Goal: Information Seeking & Learning: Learn about a topic

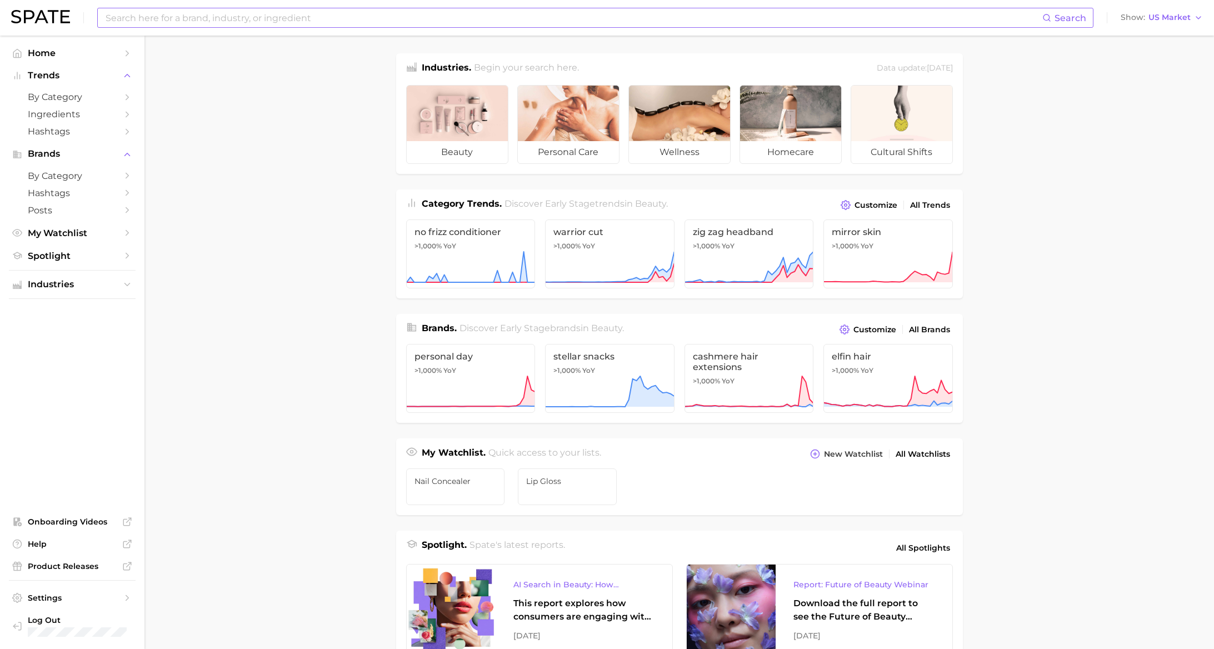
click at [167, 22] on input at bounding box center [573, 17] width 938 height 19
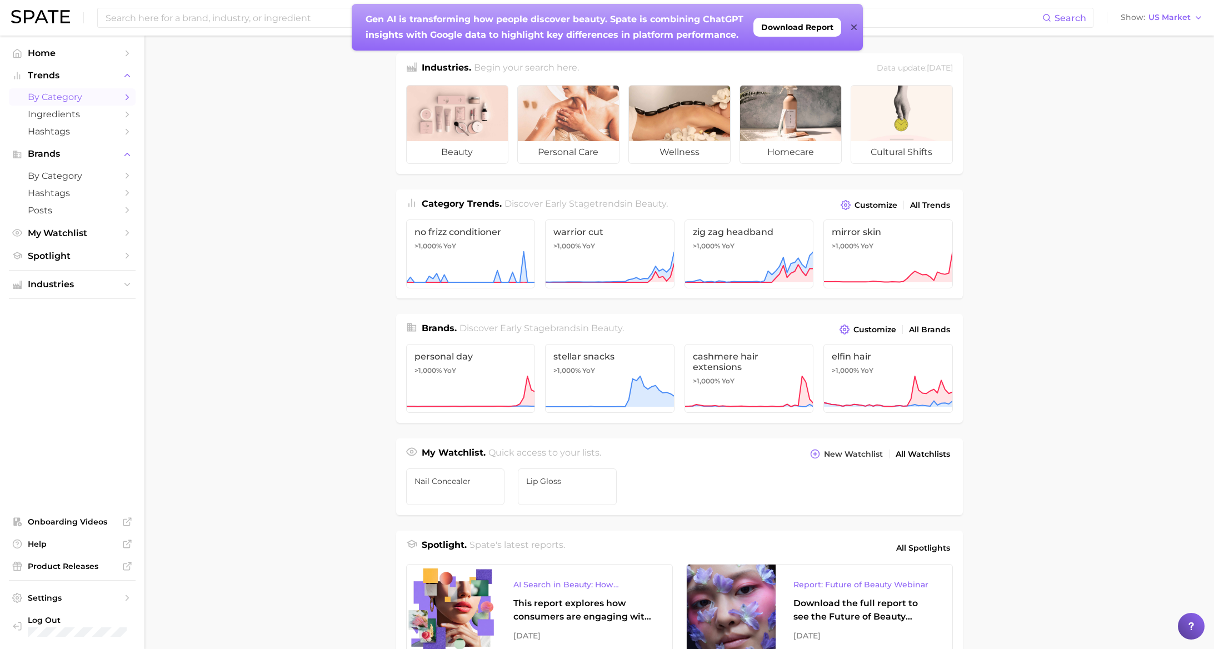
click at [81, 98] on span "by Category" at bounding box center [72, 97] width 89 height 11
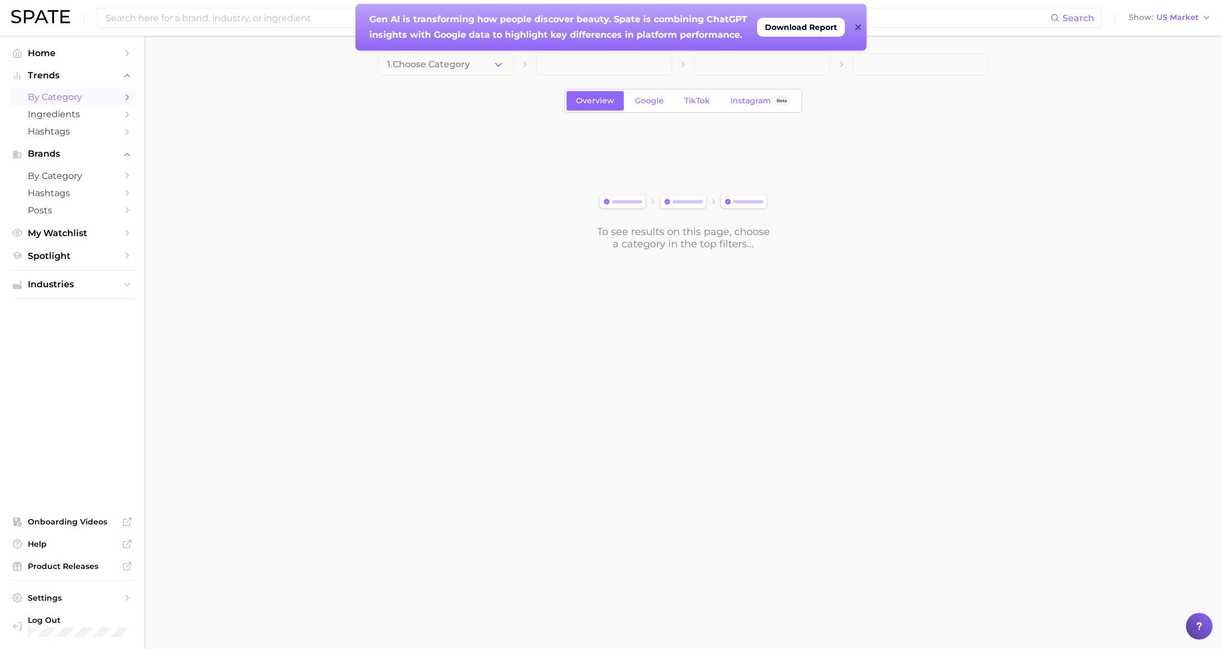
click at [860, 27] on icon at bounding box center [859, 27] width 6 height 9
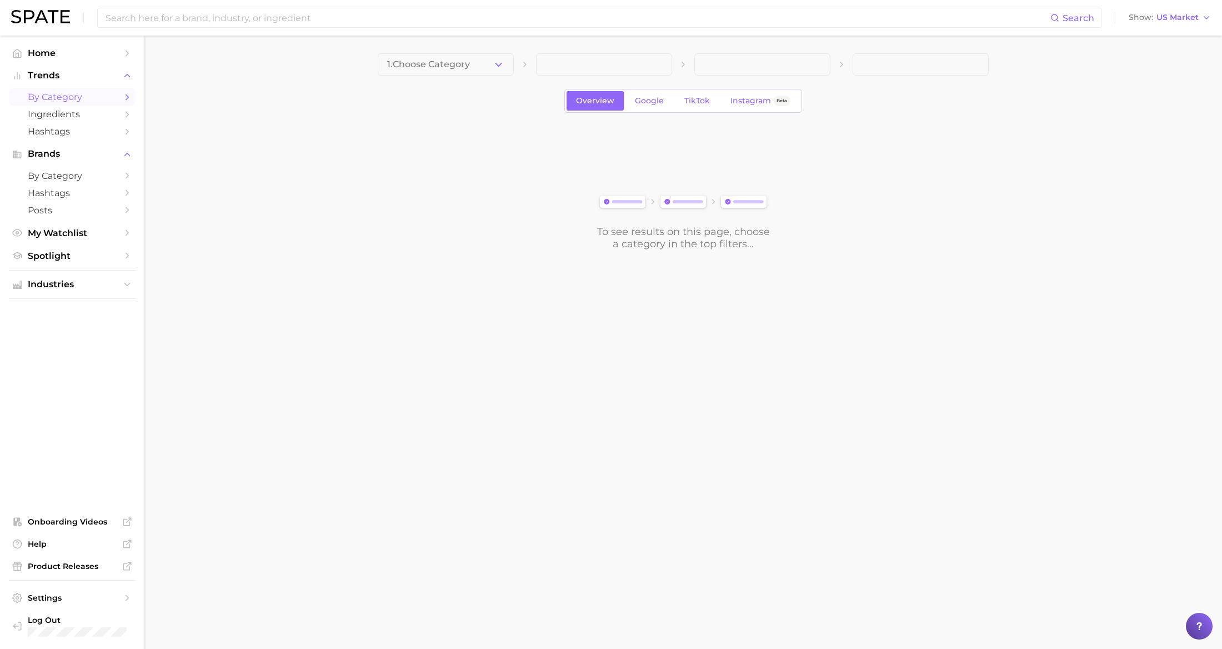
click at [517, 62] on div "1. Choose Category" at bounding box center [683, 64] width 611 height 22
click at [501, 64] on icon "button" at bounding box center [499, 65] width 12 height 12
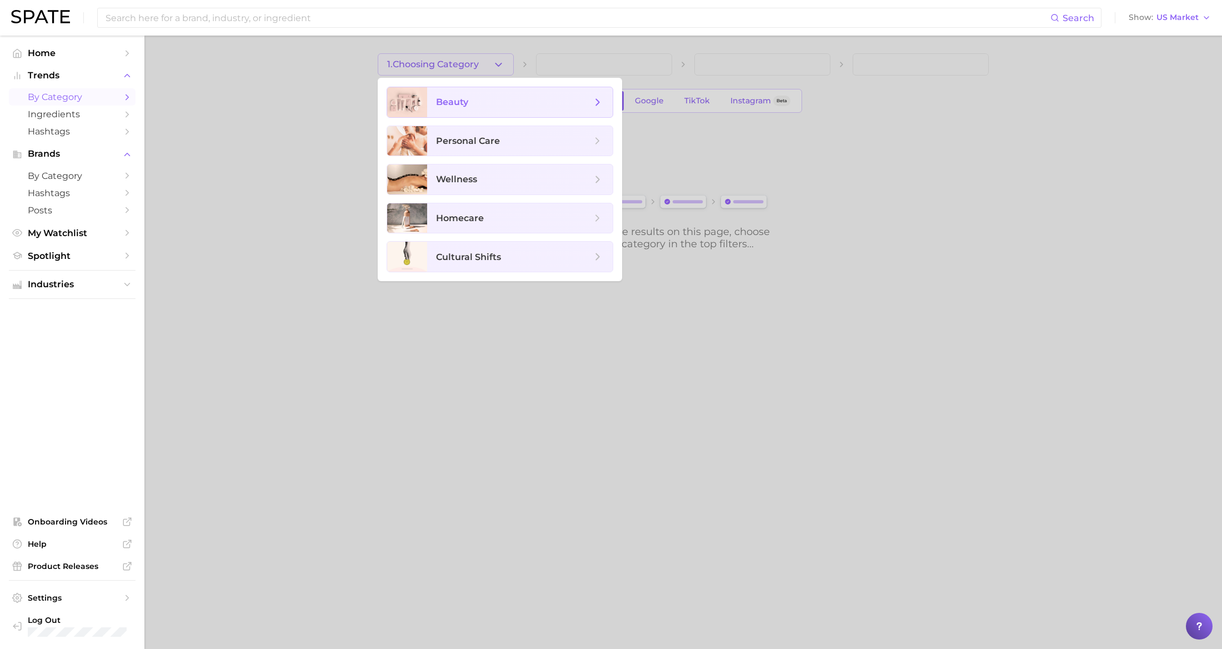
click at [504, 112] on span "beauty" at bounding box center [520, 102] width 186 height 30
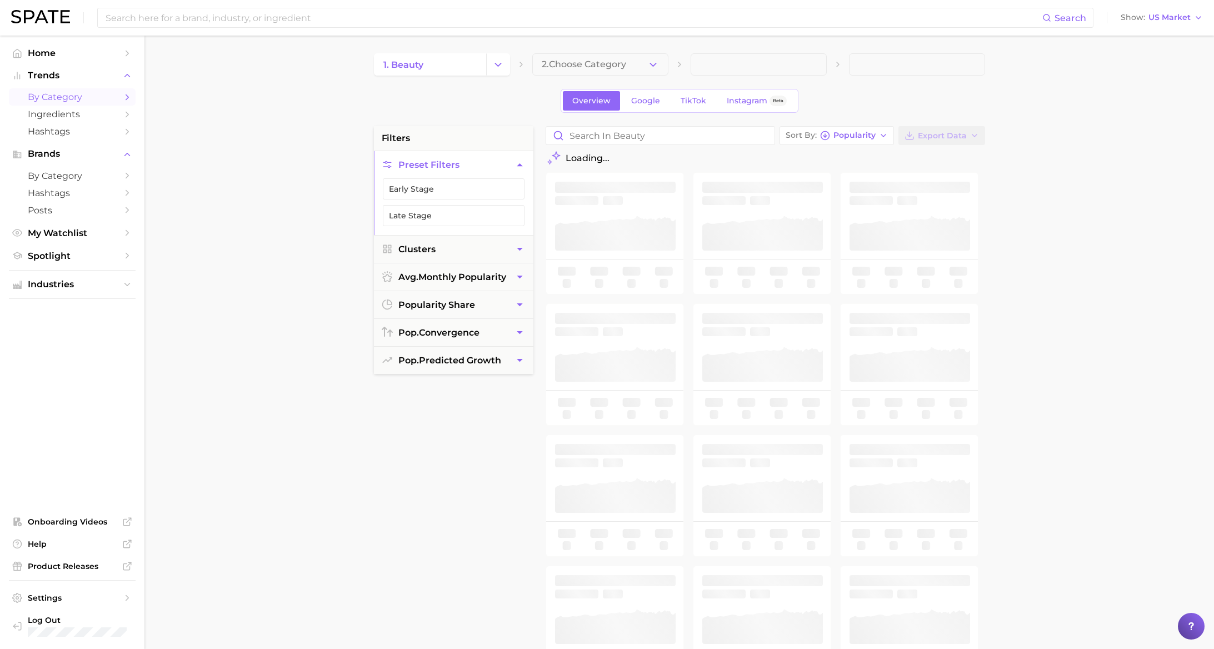
click at [656, 64] on icon "button" at bounding box center [653, 65] width 12 height 12
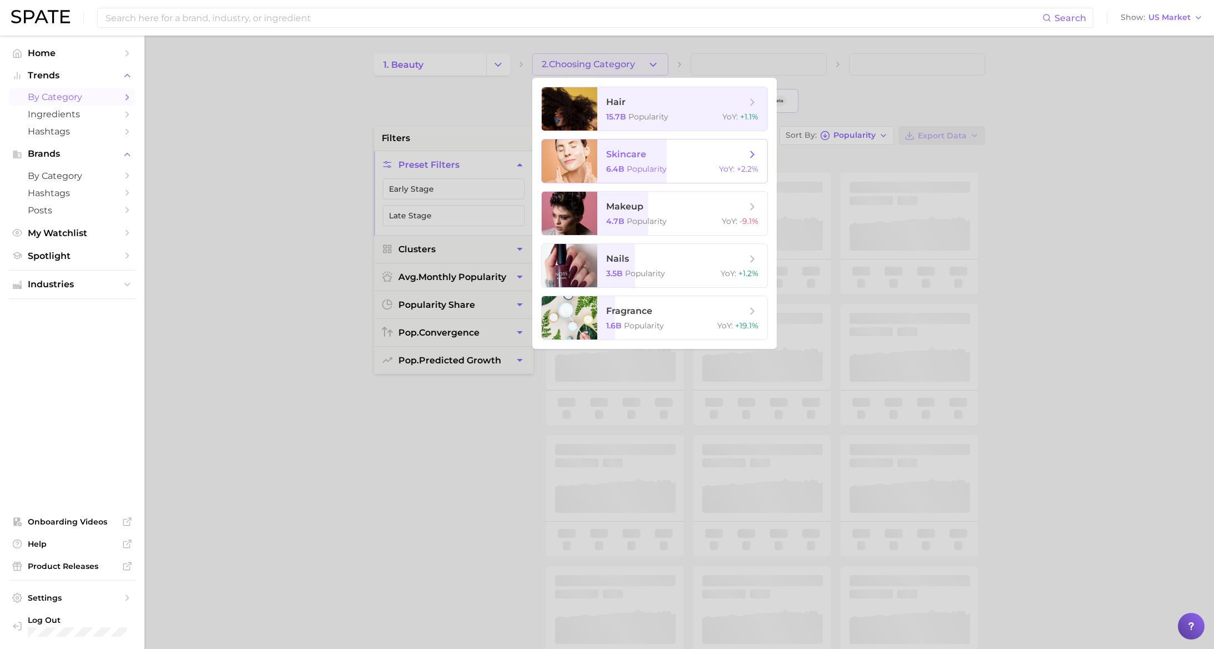
click at [633, 161] on span "skincare 6.4b Popularity YoY : +2.2%" at bounding box center [682, 160] width 170 height 43
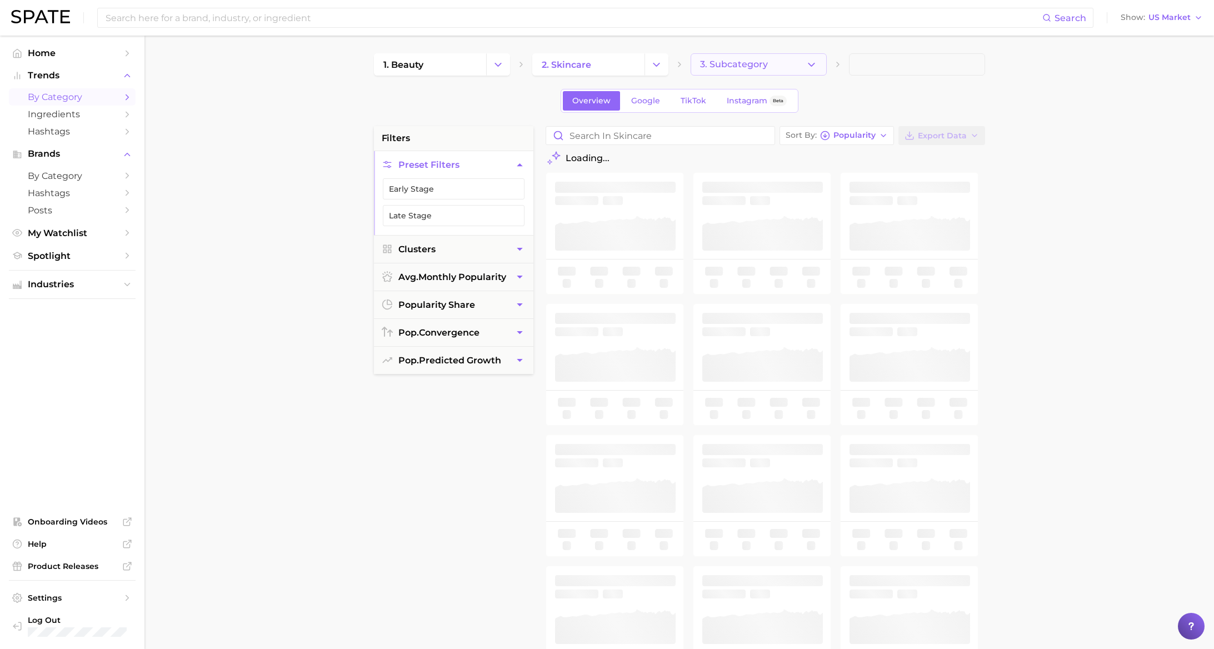
click at [764, 63] on span "3. Subcategory" at bounding box center [734, 64] width 68 height 10
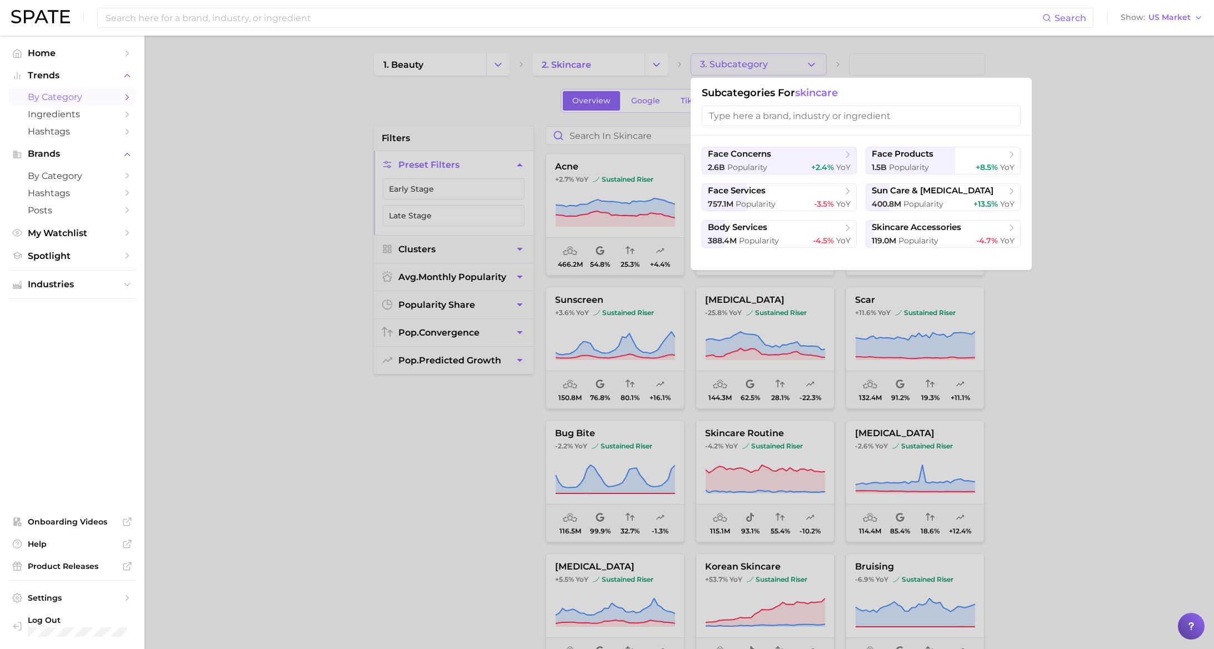
click at [765, 62] on div at bounding box center [607, 324] width 1214 height 649
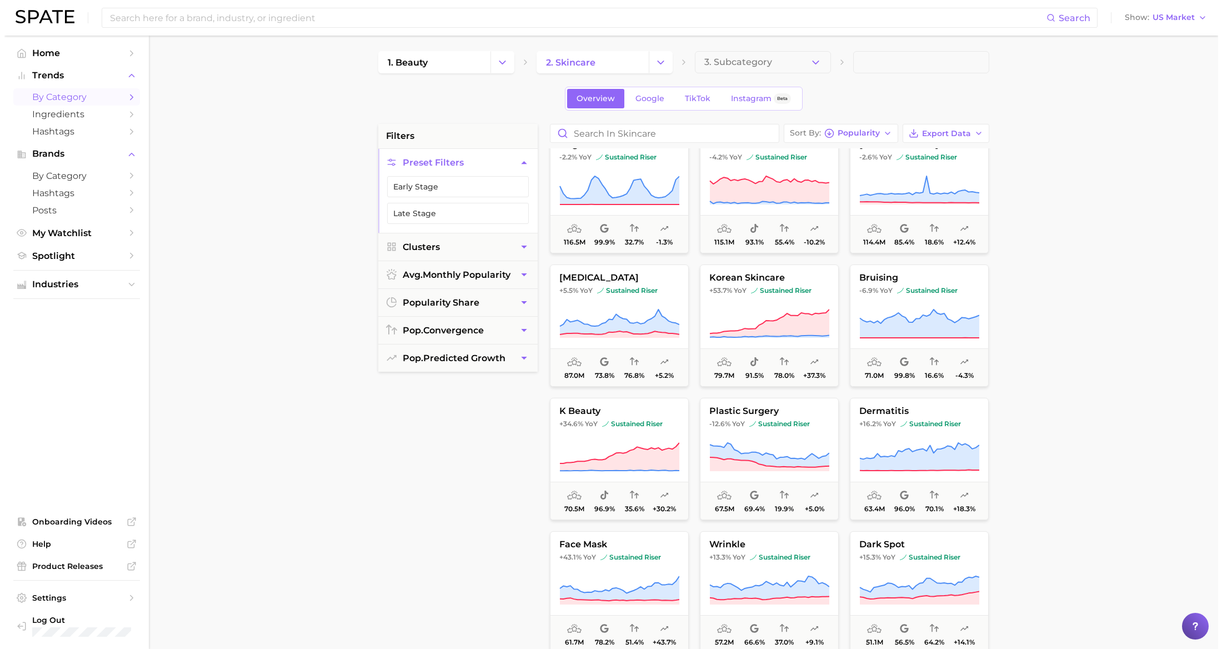
scroll to position [288, 0]
click at [762, 296] on button "korean skincare +53.7% YoY sustained riser 79.7m 91.5% 78.0% +37.3%" at bounding box center [765, 324] width 139 height 122
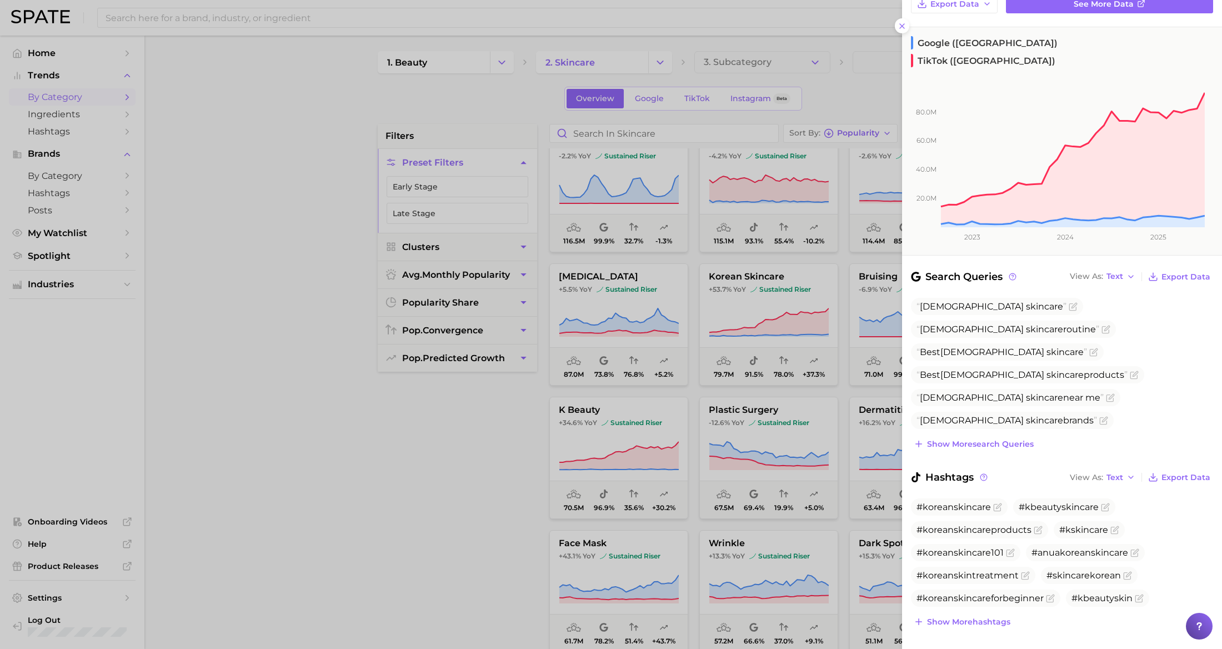
scroll to position [0, 0]
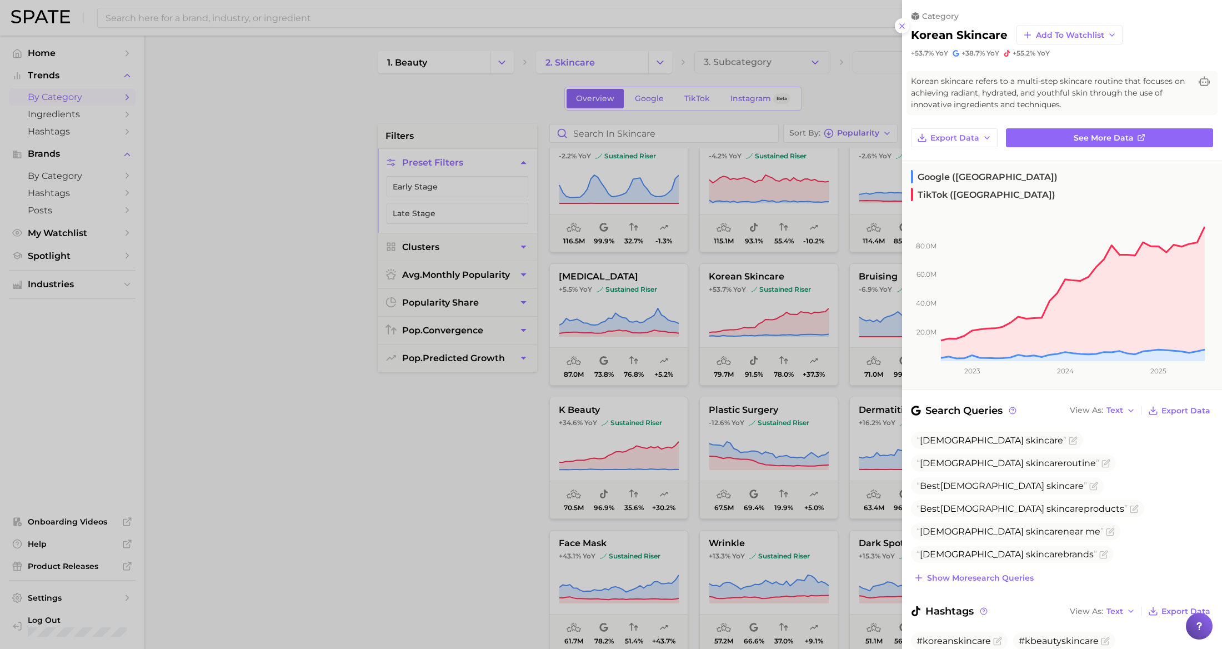
click at [1144, 51] on div "+53.7% YoY +38.7% YoY +55.2% YoY" at bounding box center [1062, 53] width 302 height 9
click at [902, 24] on icon at bounding box center [902, 26] width 9 height 9
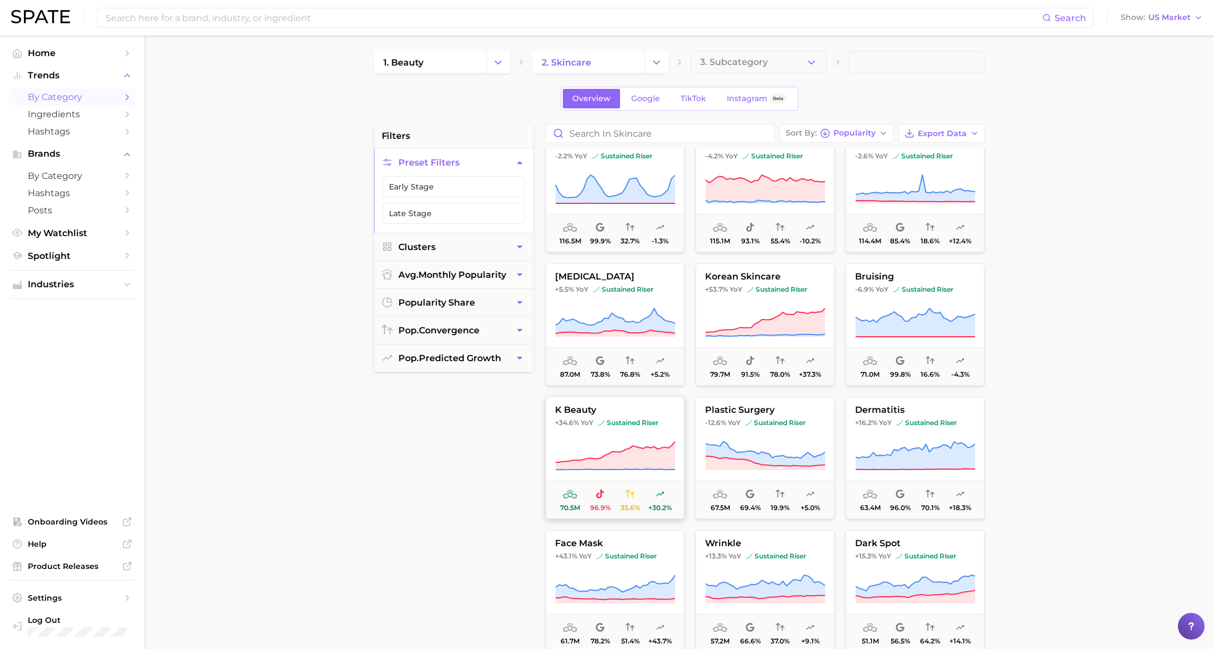
click at [597, 419] on span "+34.6% YoY sustained riser" at bounding box center [615, 422] width 138 height 9
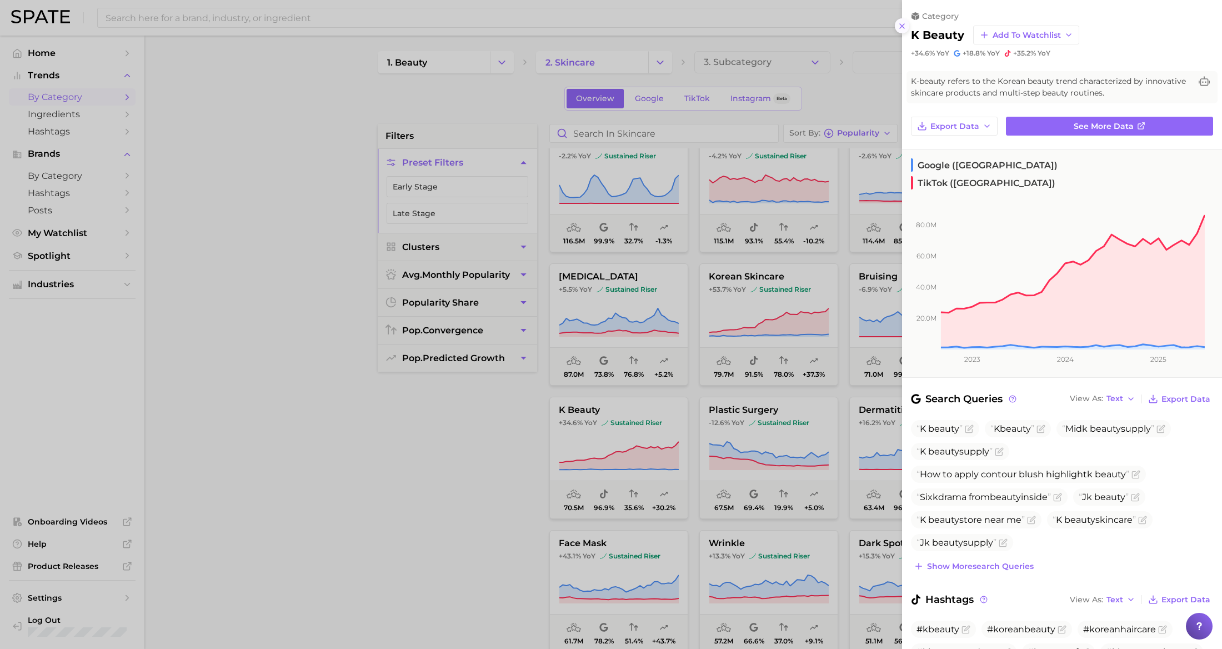
click at [901, 29] on icon at bounding box center [902, 26] width 9 height 9
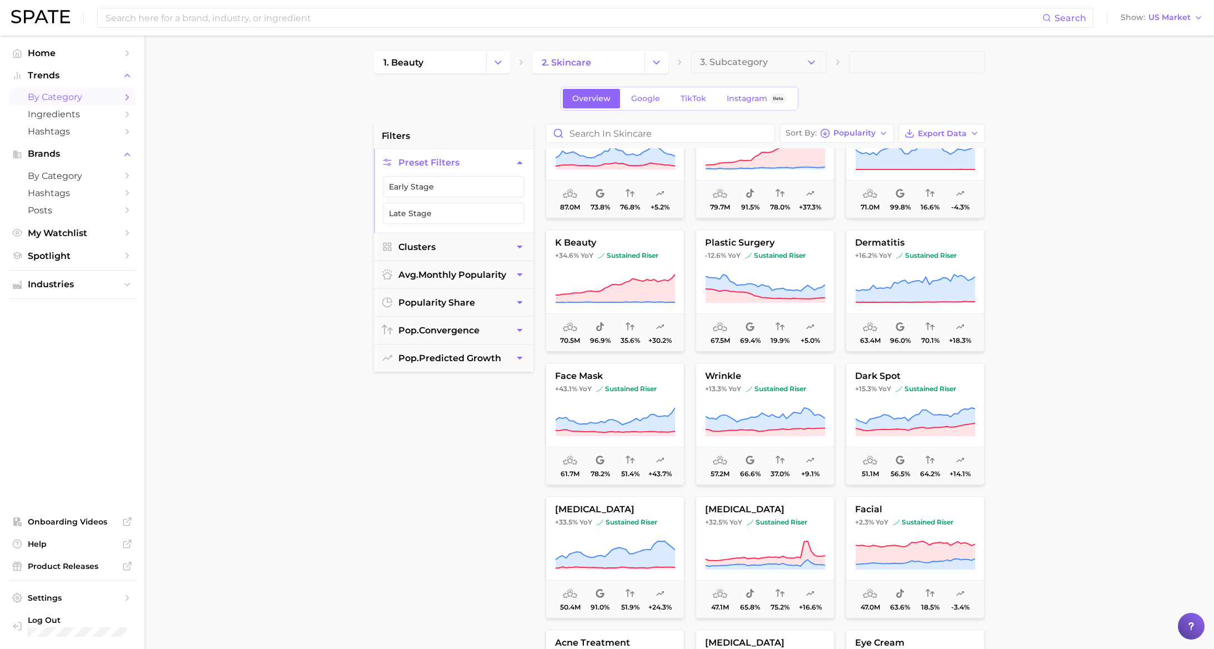
scroll to position [461, 0]
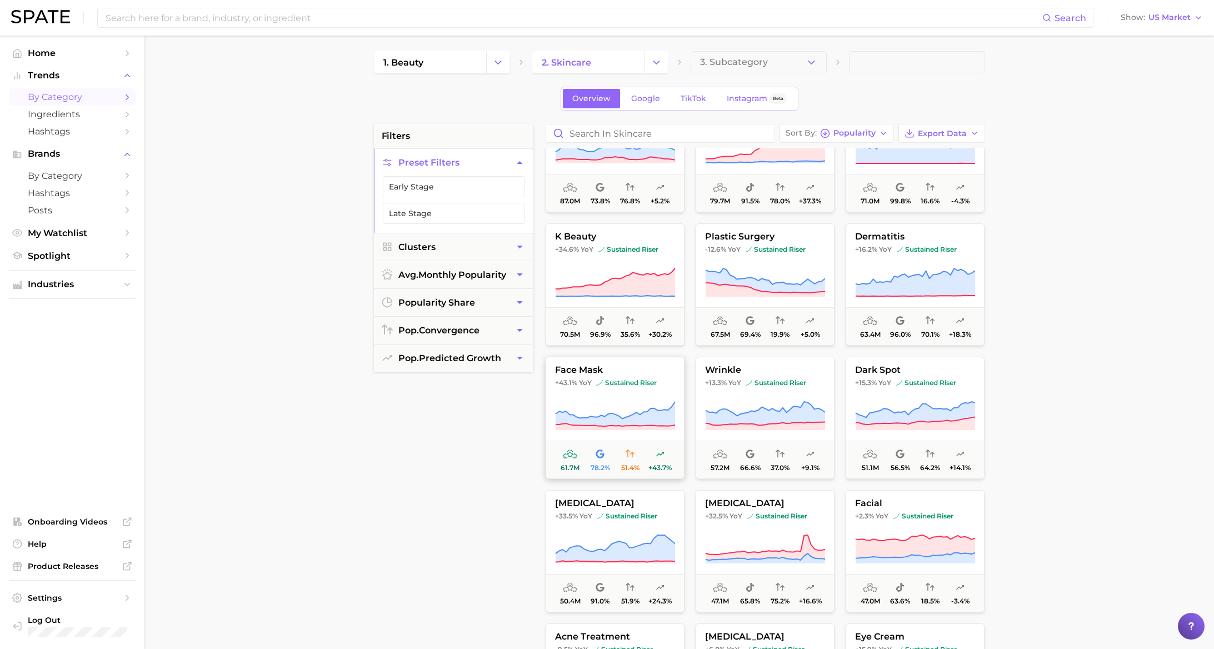
click at [621, 406] on icon at bounding box center [615, 416] width 120 height 31
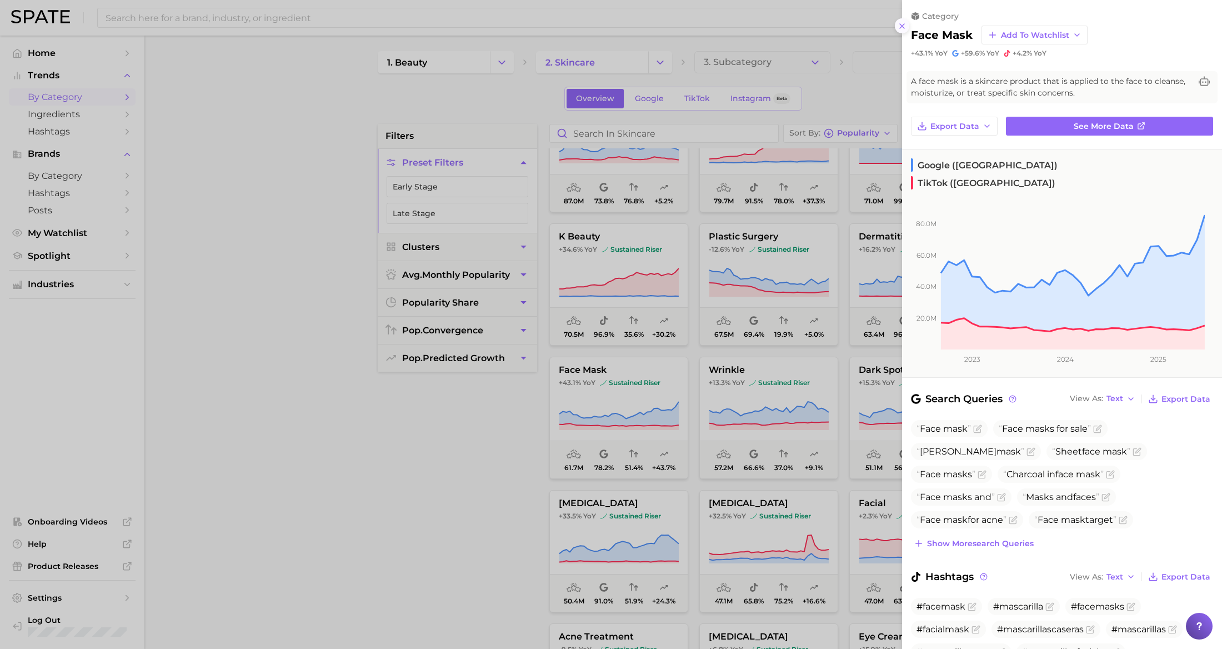
click at [897, 27] on button at bounding box center [902, 25] width 15 height 15
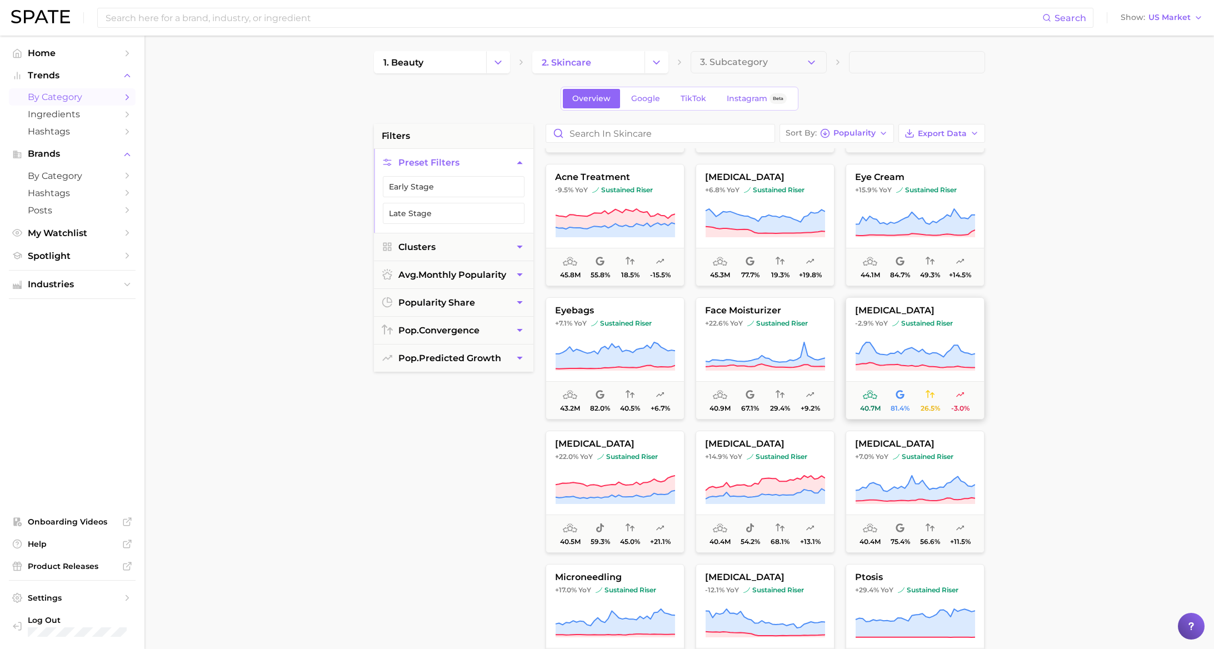
scroll to position [918, 0]
click at [911, 203] on button "eye cream +15.9% YoY sustained riser 44.1m 84.7% 49.3% +14.5%" at bounding box center [915, 227] width 139 height 122
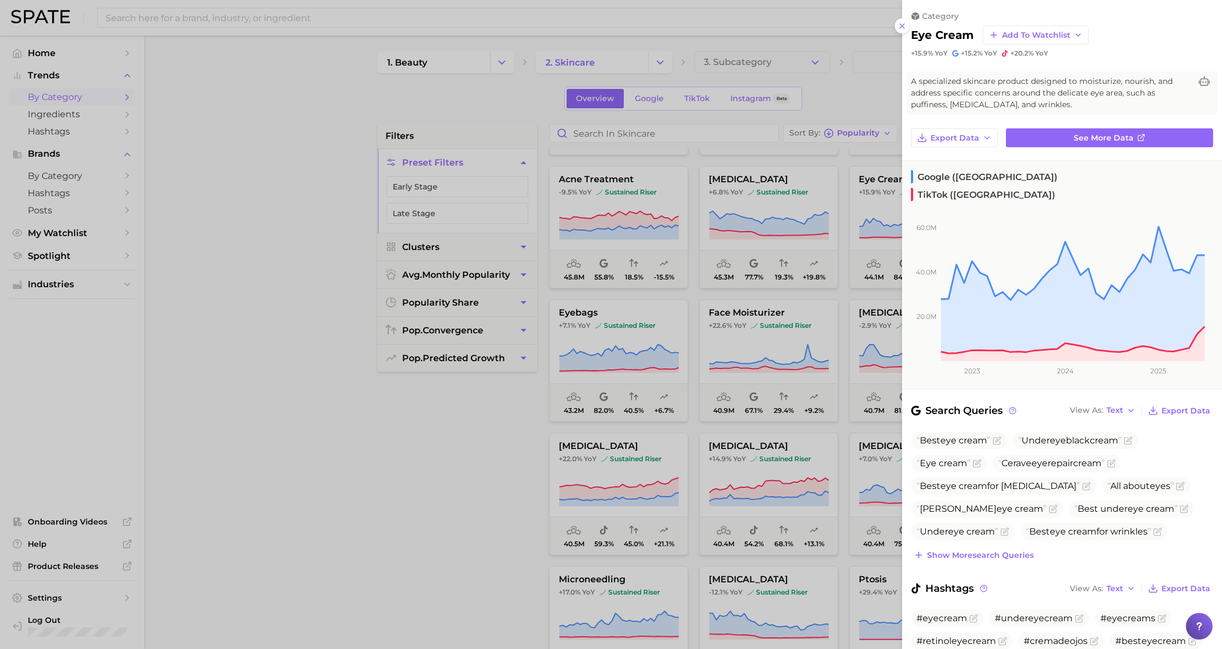
drag, startPoint x: 899, startPoint y: 31, endPoint x: 854, endPoint y: 206, distance: 181.2
click at [899, 31] on button at bounding box center [902, 25] width 15 height 15
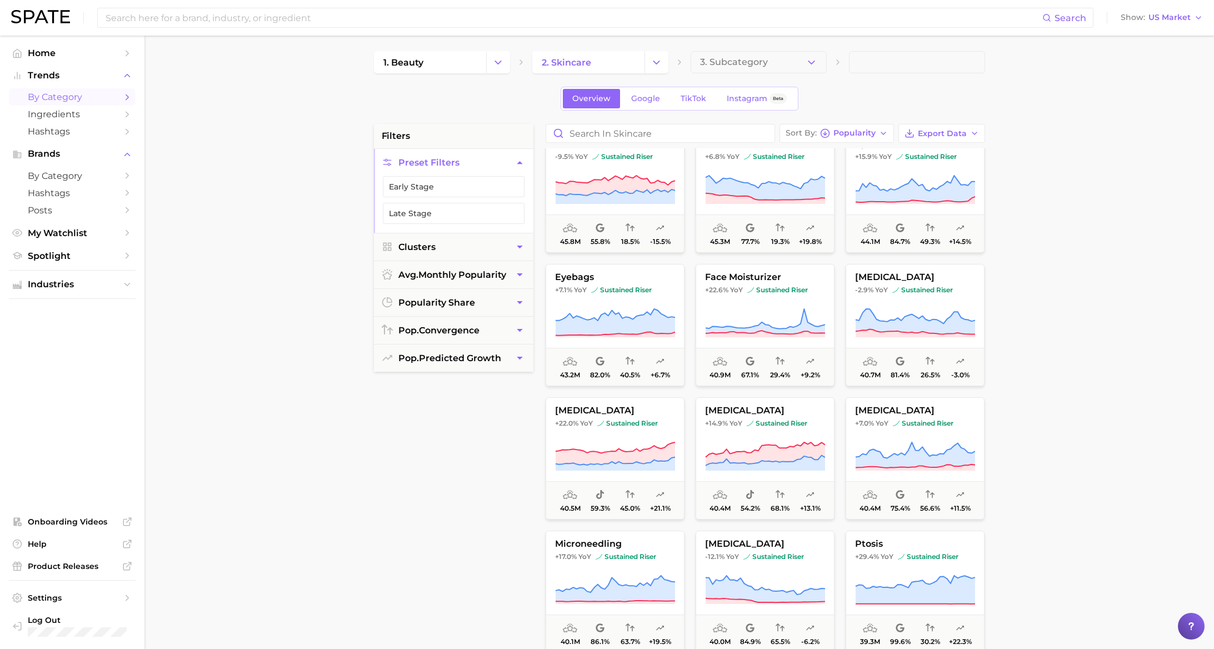
scroll to position [956, 0]
click at [808, 292] on span "+22.6% YoY sustained riser" at bounding box center [765, 288] width 138 height 9
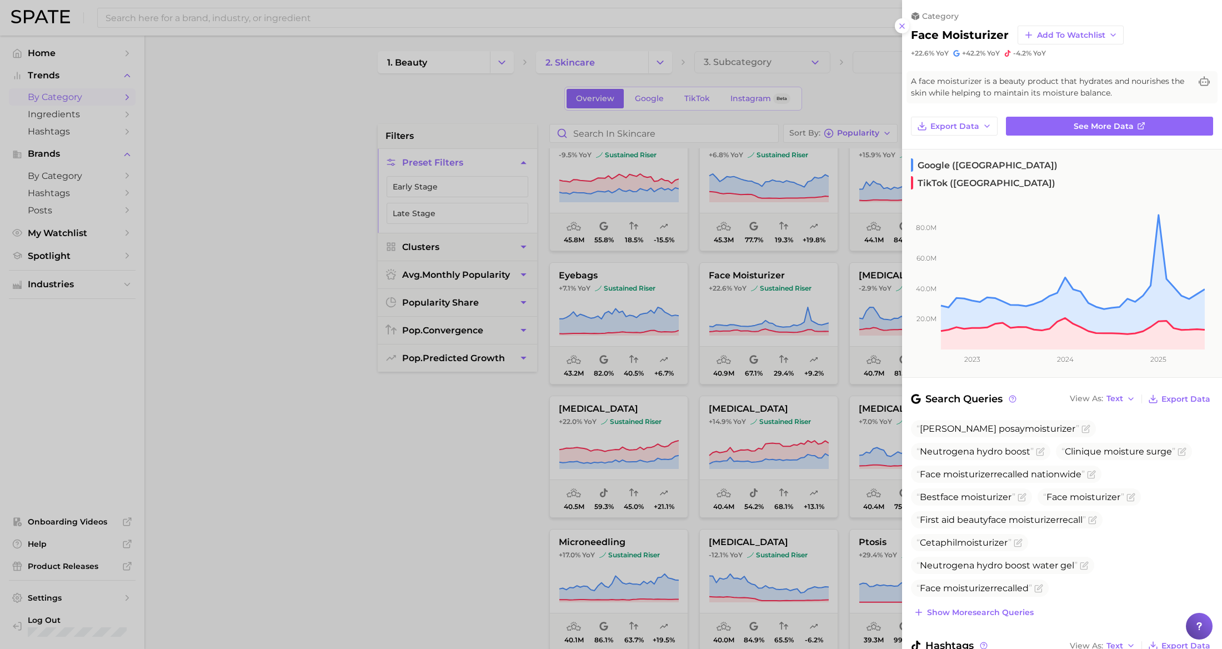
click at [419, 451] on div at bounding box center [611, 324] width 1222 height 649
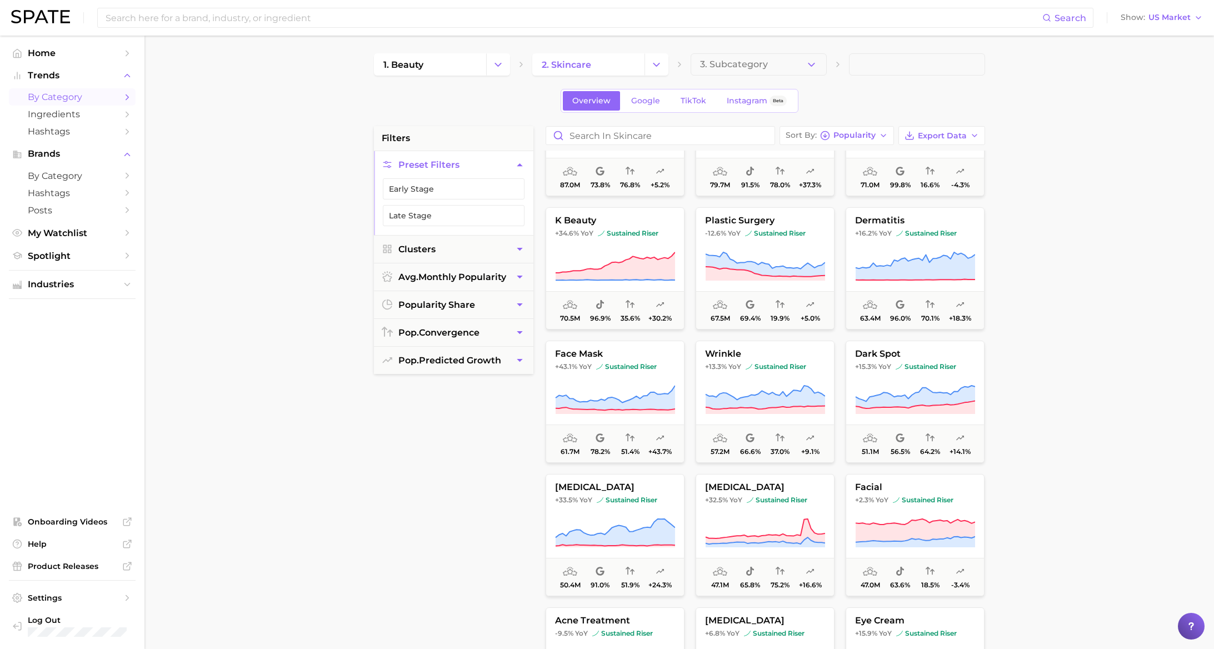
scroll to position [469, 0]
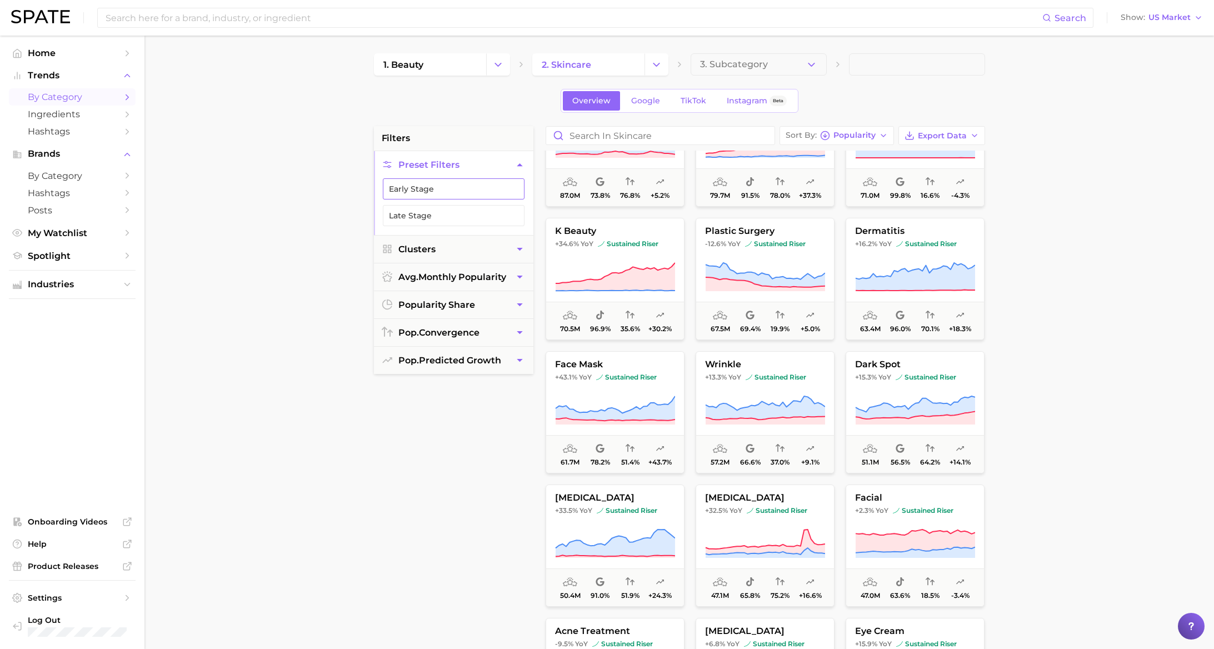
click at [458, 193] on button "Early Stage" at bounding box center [454, 188] width 142 height 21
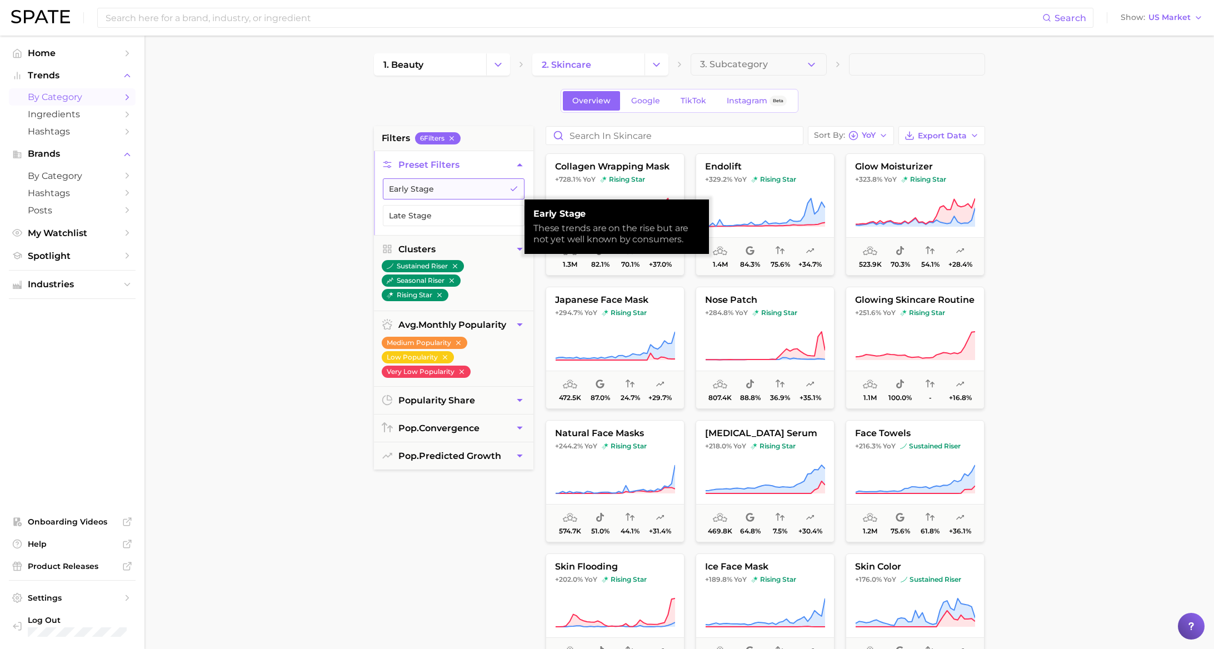
click at [458, 191] on button "Early Stage" at bounding box center [454, 188] width 142 height 21
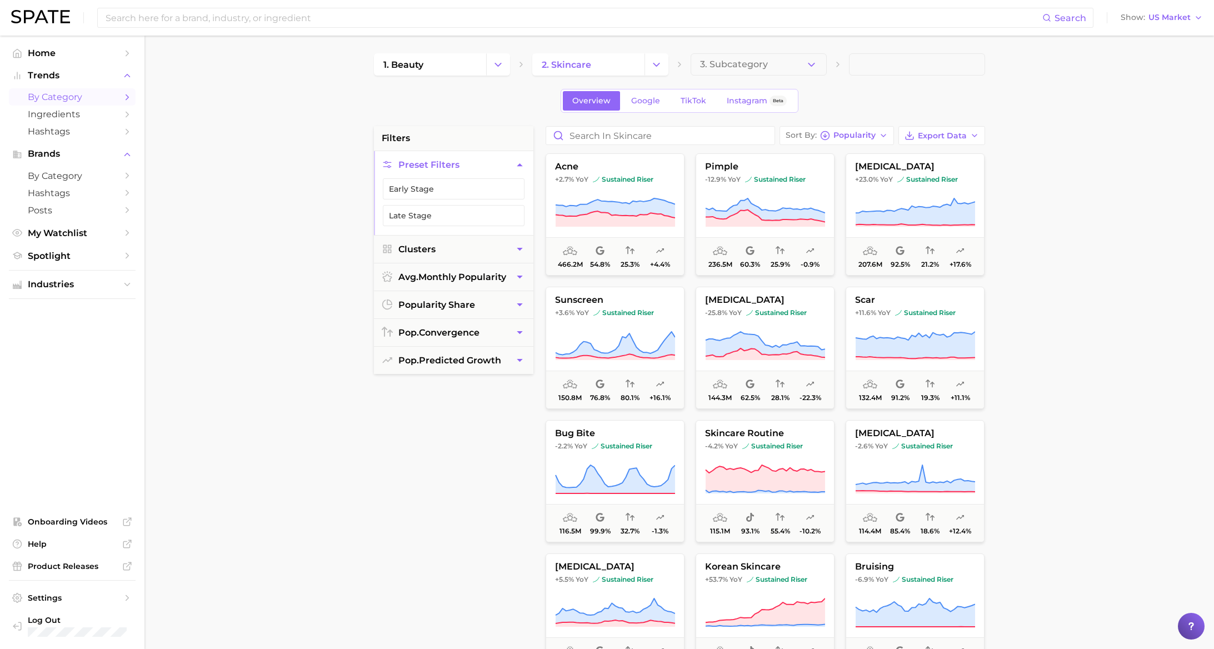
click at [446, 161] on span "Preset Filters" at bounding box center [428, 164] width 61 height 11
click at [865, 132] on span "Popularity" at bounding box center [854, 135] width 42 height 6
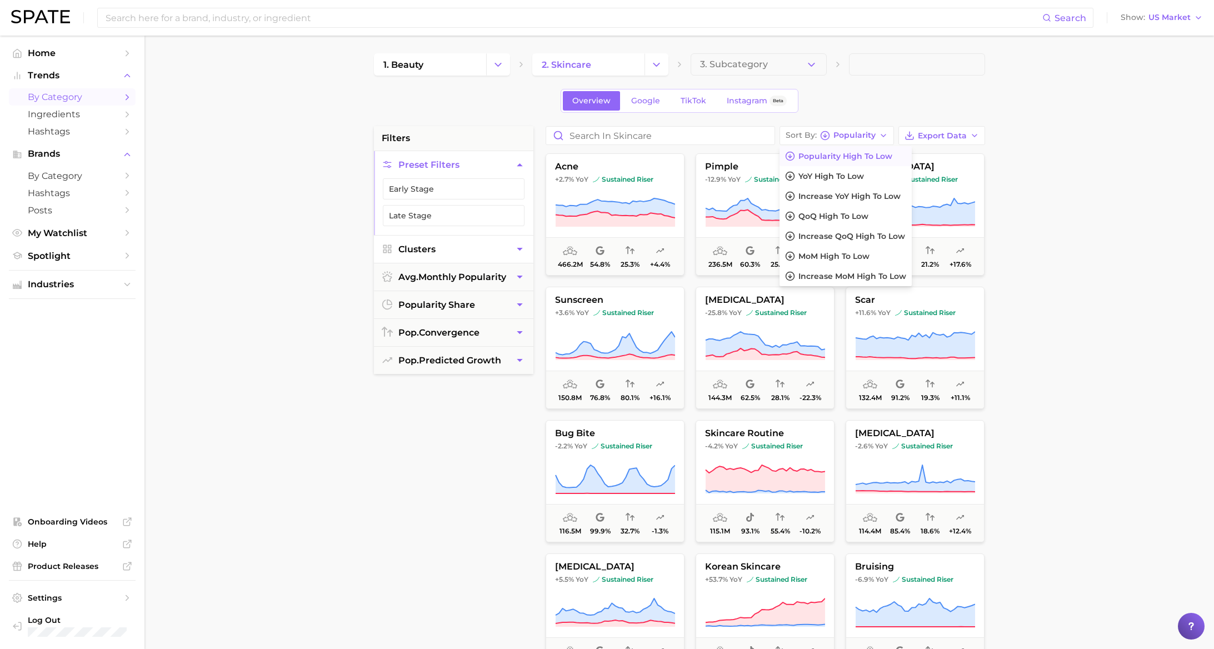
click at [447, 242] on button "Clusters" at bounding box center [453, 249] width 159 height 27
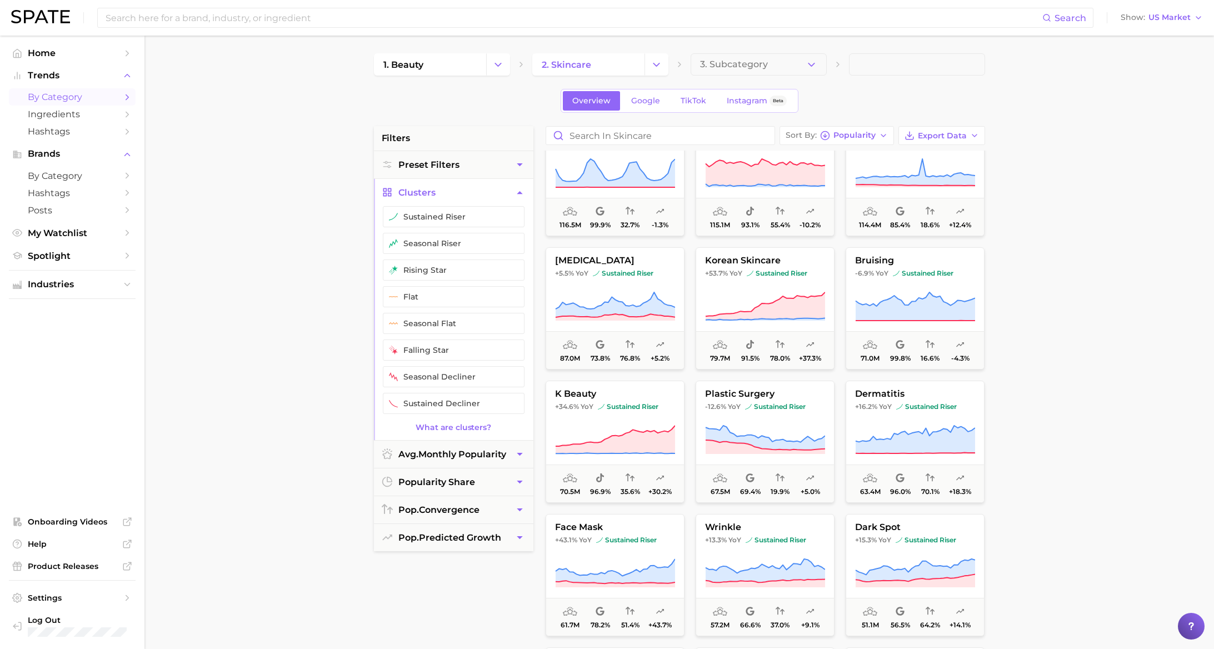
scroll to position [301, 0]
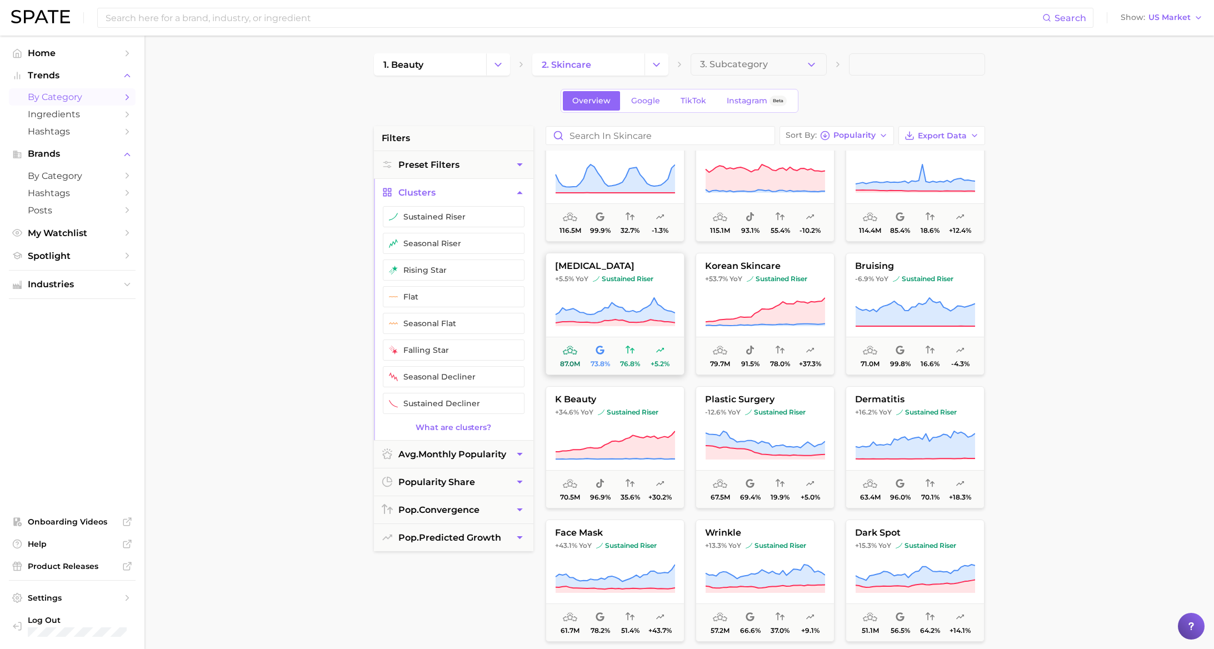
click at [597, 293] on button "dry skin +5.5% YoY sustained riser 87.0m 73.8% 76.8% +5.2%" at bounding box center [615, 314] width 139 height 122
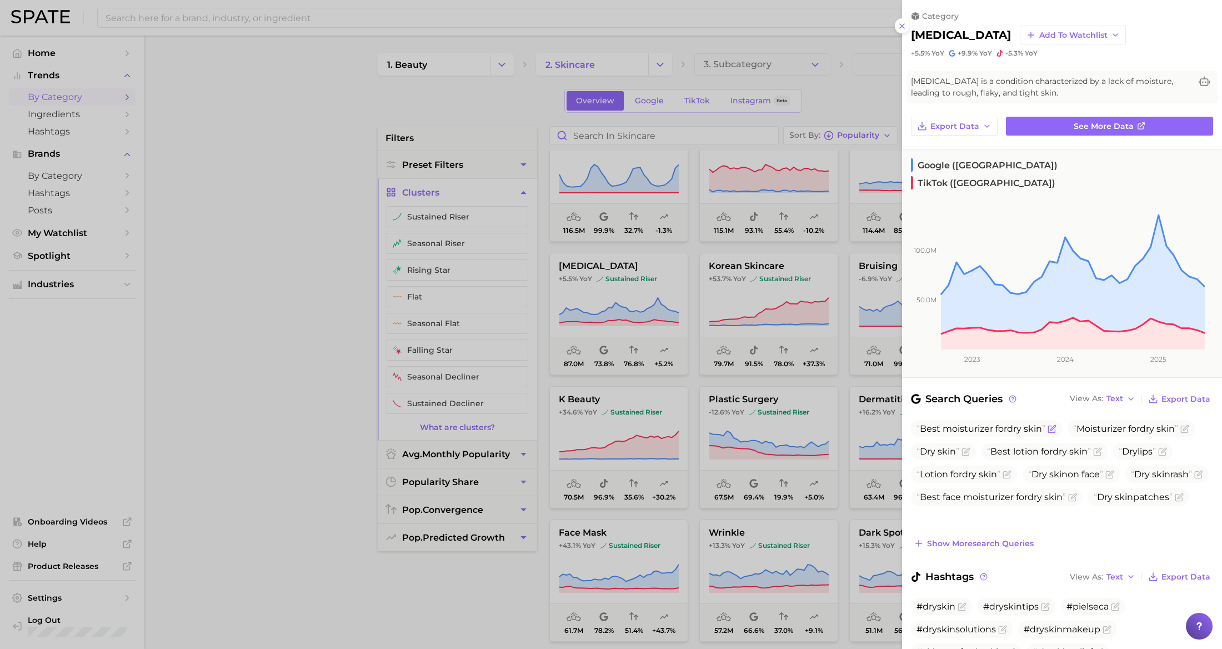
click at [1056, 425] on icon "Flag as miscategorized or irrelevant" at bounding box center [1053, 427] width 5 height 5
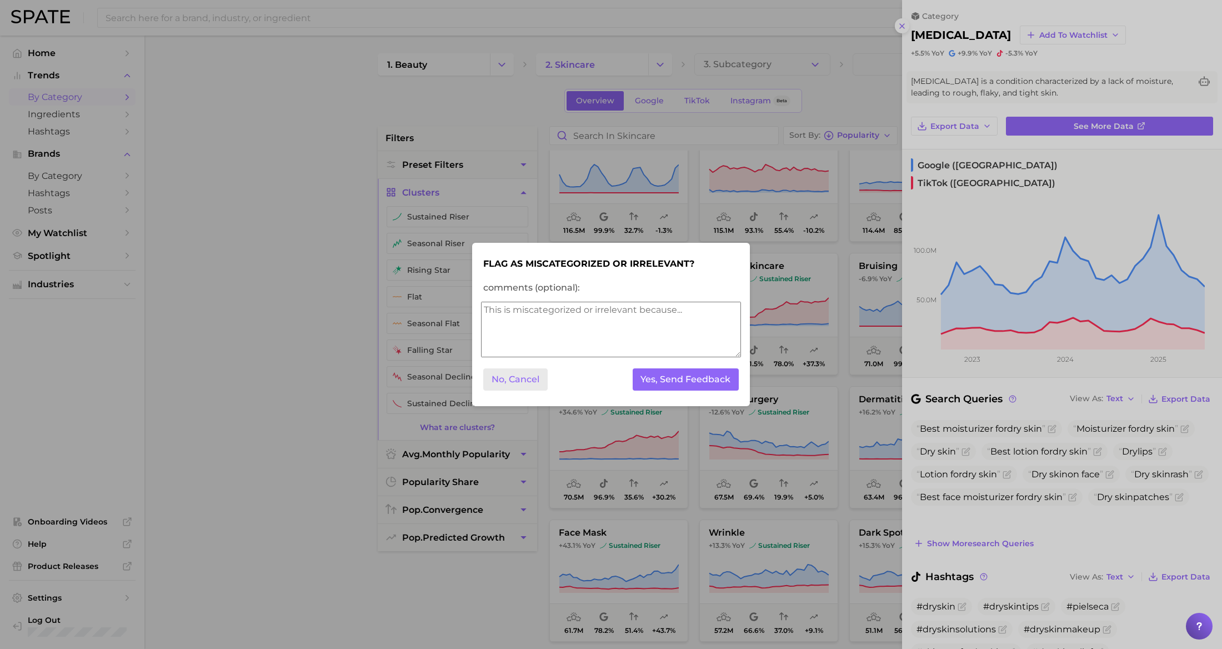
click at [505, 388] on button "No, Cancel" at bounding box center [515, 379] width 64 height 23
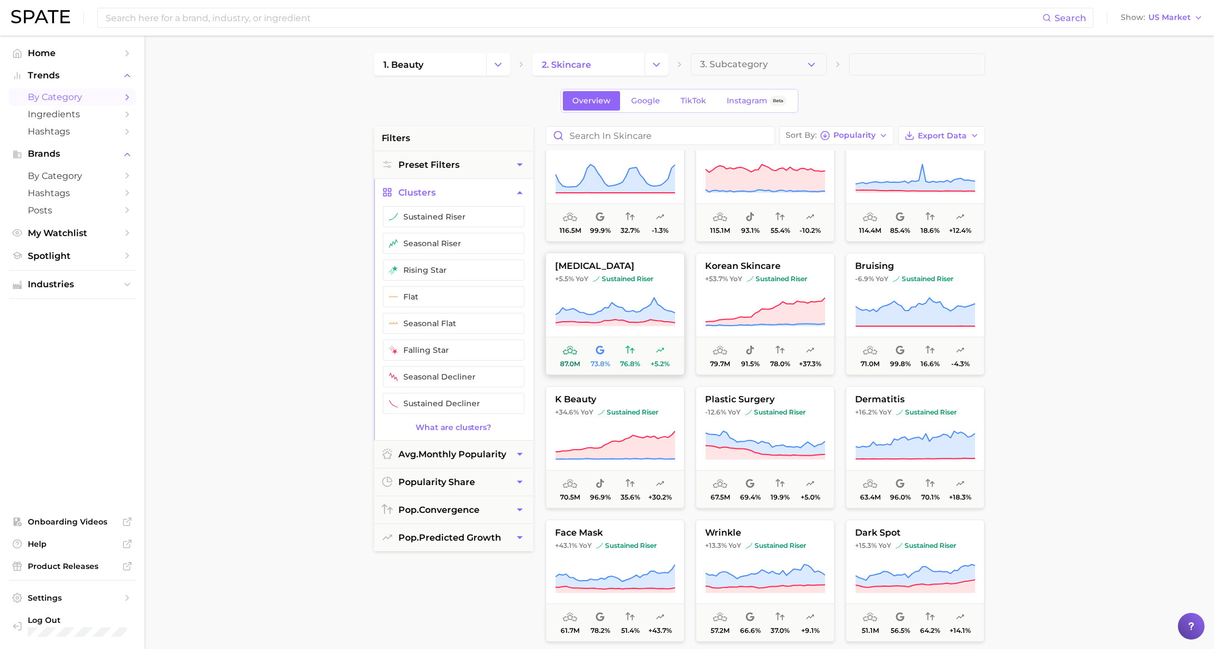
click at [595, 292] on button "dry skin +5.5% YoY sustained riser 87.0m 73.8% 76.8% +5.2%" at bounding box center [615, 314] width 139 height 122
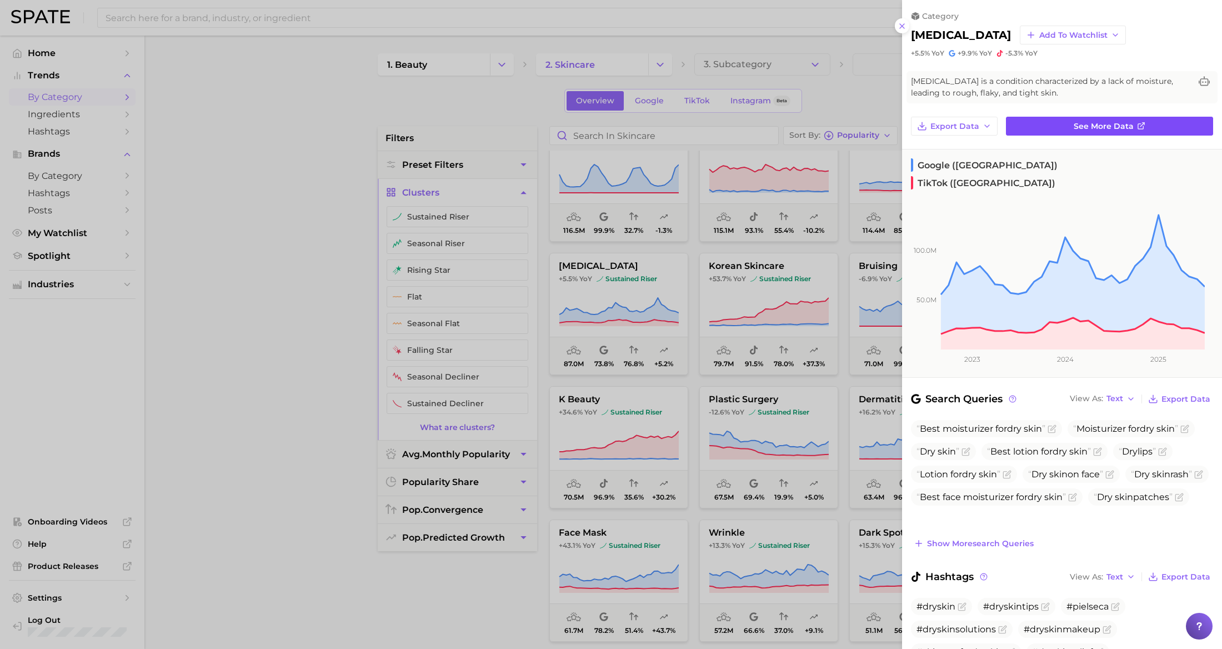
click at [1061, 127] on link "See more data" at bounding box center [1109, 126] width 207 height 19
click at [609, 281] on div at bounding box center [611, 324] width 1222 height 649
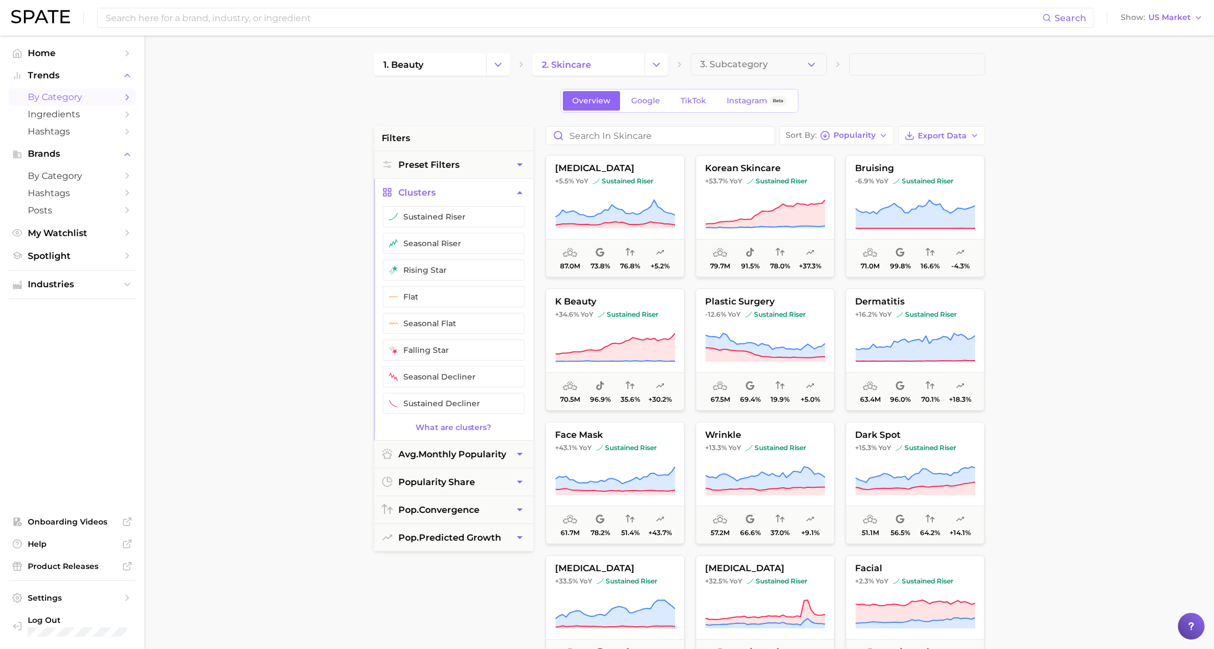
scroll to position [399, 0]
click at [615, 192] on button "dry skin +5.5% YoY sustained riser 87.0m 73.8% 76.8% +5.2%" at bounding box center [615, 215] width 139 height 122
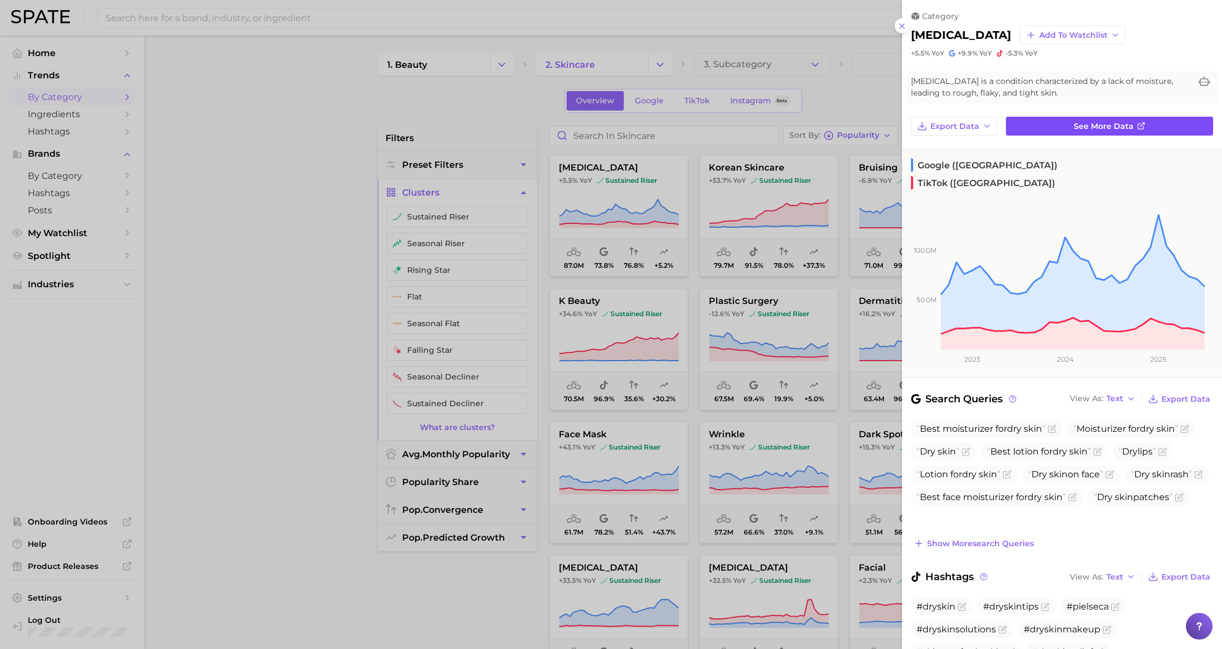
click at [1105, 129] on span "See more data" at bounding box center [1104, 126] width 60 height 9
click at [901, 27] on icon at bounding box center [902, 26] width 9 height 9
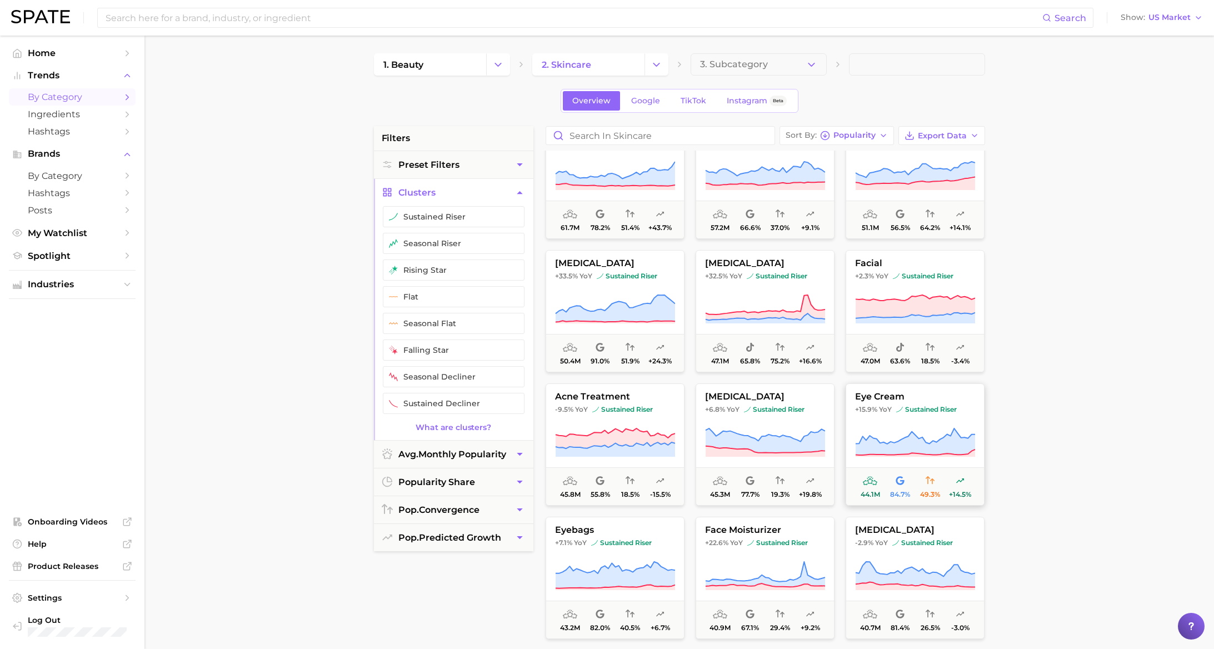
scroll to position [706, 0]
click at [504, 509] on button "pop. convergence" at bounding box center [453, 509] width 159 height 27
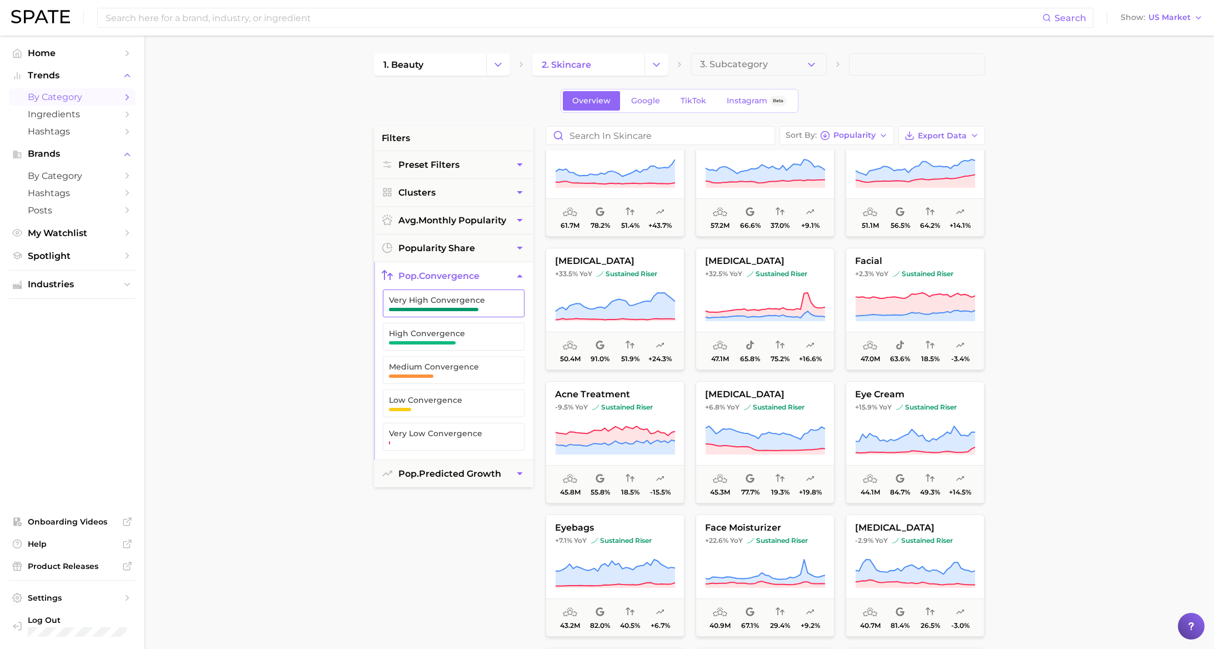
click at [471, 308] on span "button" at bounding box center [433, 309] width 89 height 3
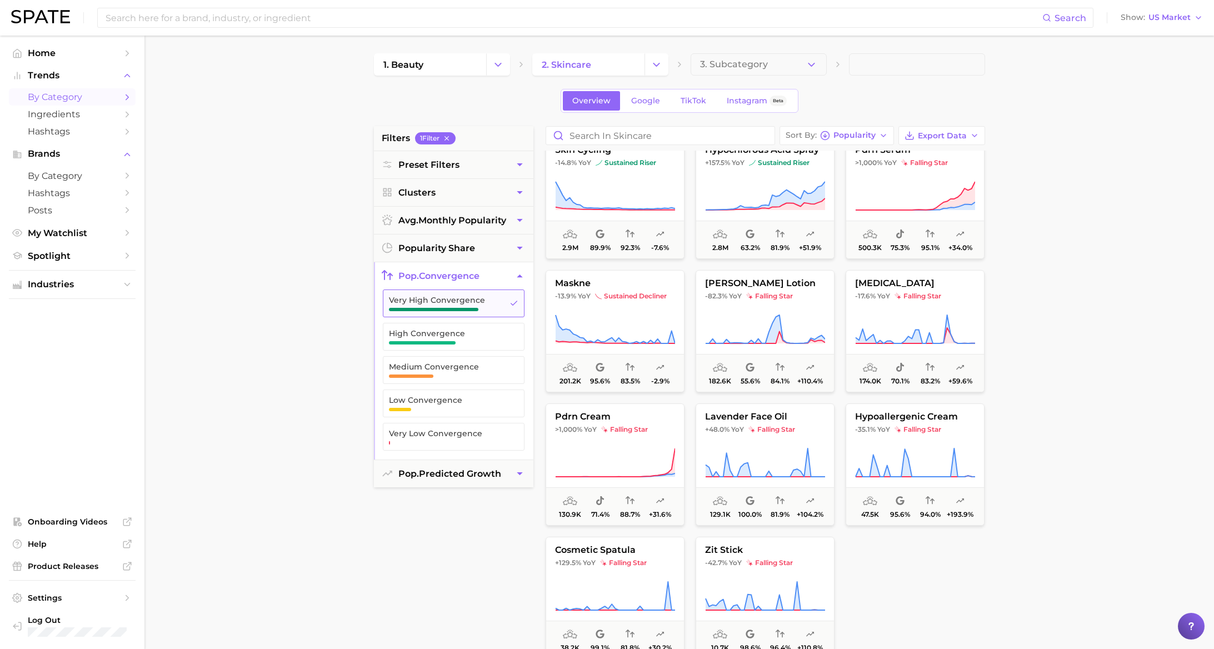
scroll to position [150, 0]
click at [486, 337] on span "High Convergence" at bounding box center [445, 333] width 112 height 9
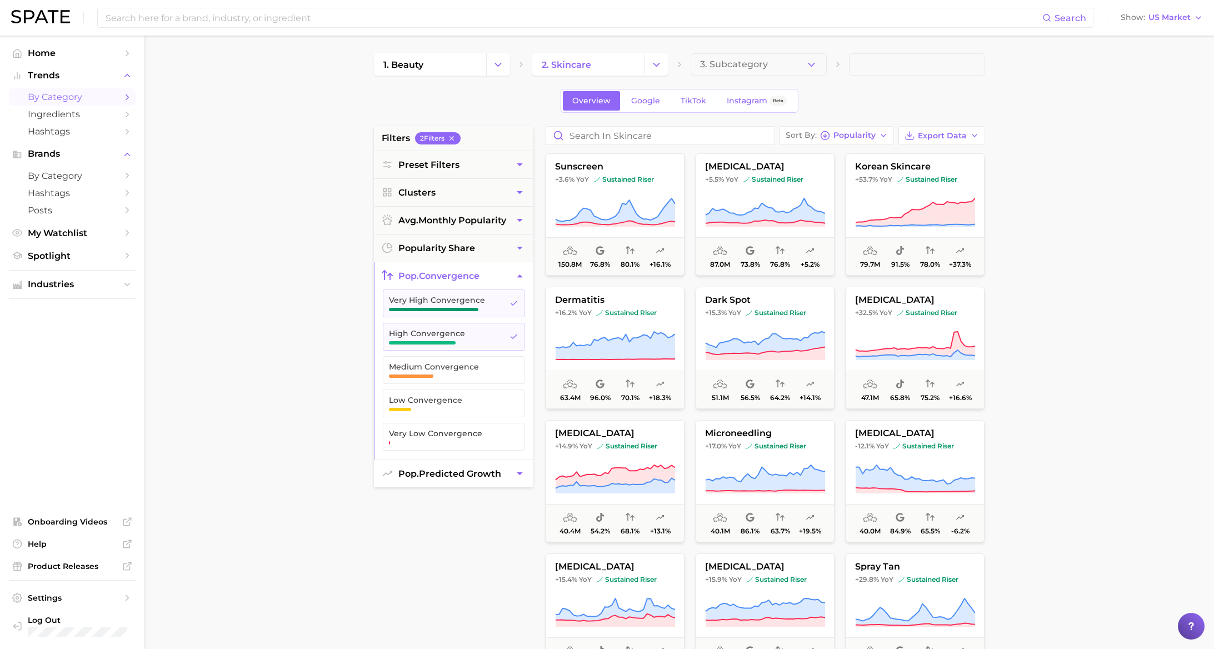
click at [484, 477] on span "pop. predicted growth" at bounding box center [449, 473] width 103 height 11
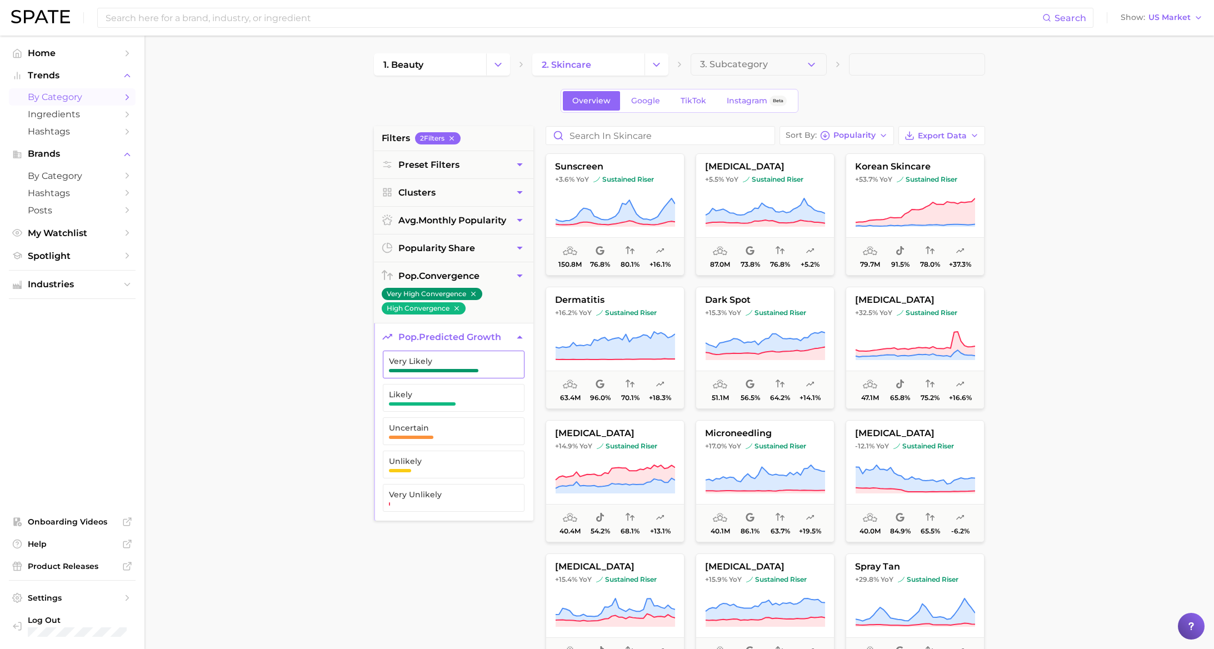
drag, startPoint x: 476, startPoint y: 363, endPoint x: 476, endPoint y: 369, distance: 5.6
click at [476, 363] on span "Very Likely" at bounding box center [445, 361] width 112 height 9
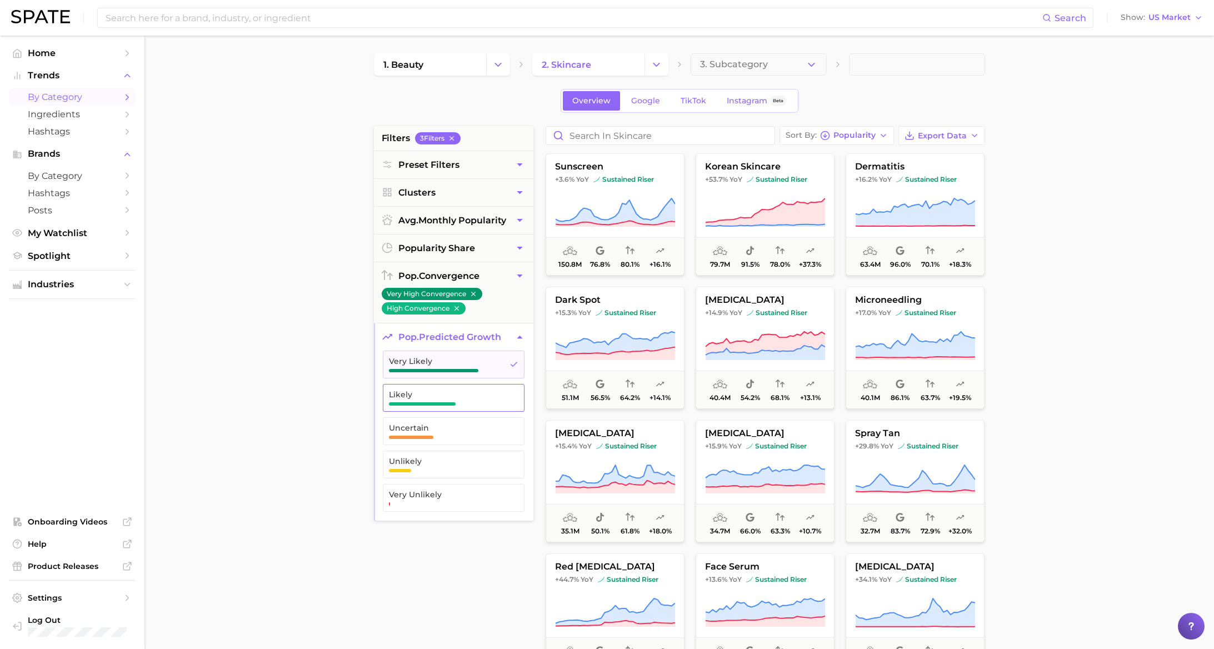
click at [473, 400] on span "Likely" at bounding box center [445, 398] width 112 height 16
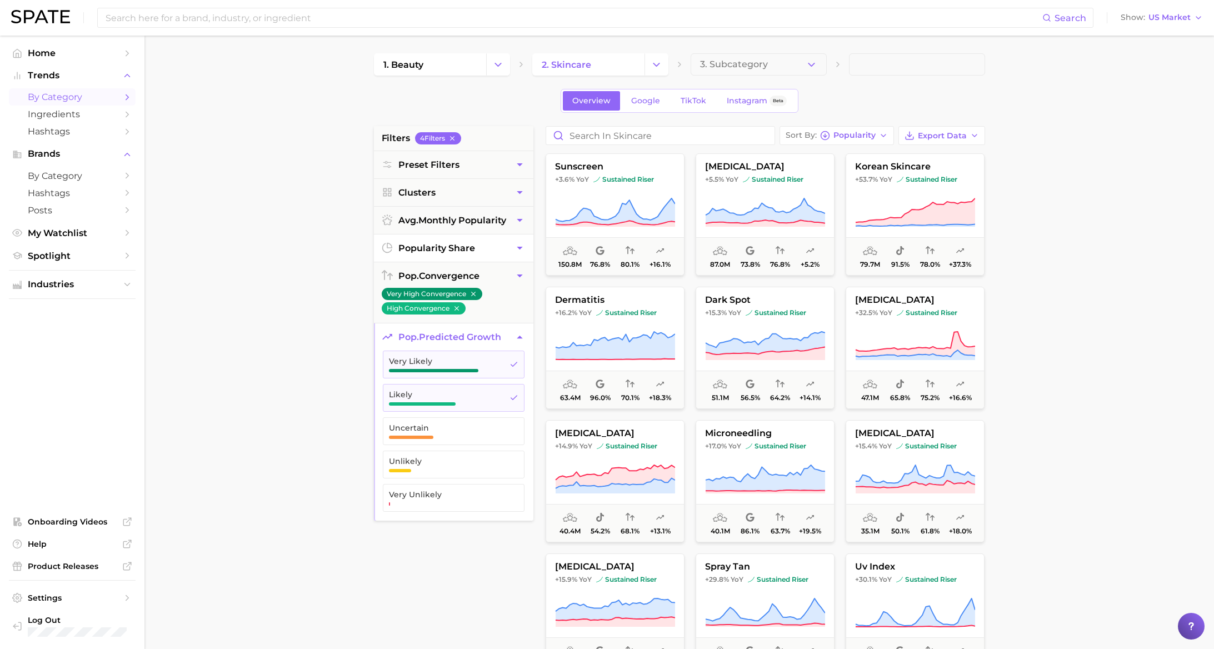
click at [491, 252] on button "popularity share" at bounding box center [453, 247] width 159 height 27
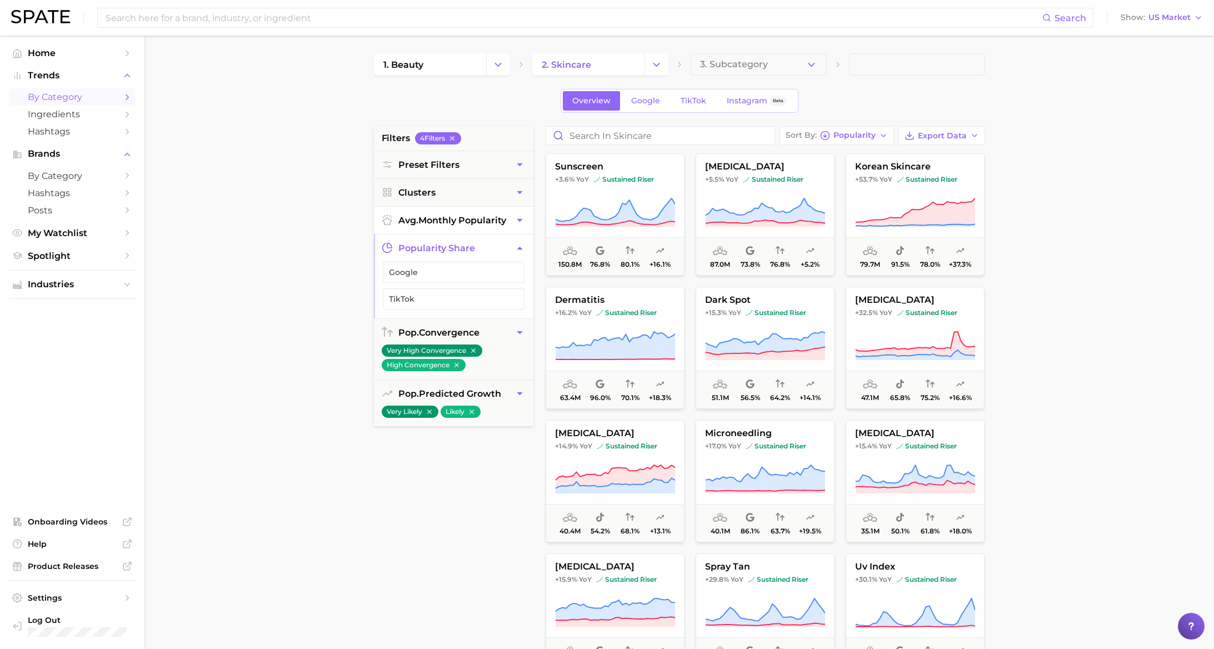
click at [506, 226] on button "avg. monthly popularity" at bounding box center [453, 220] width 159 height 27
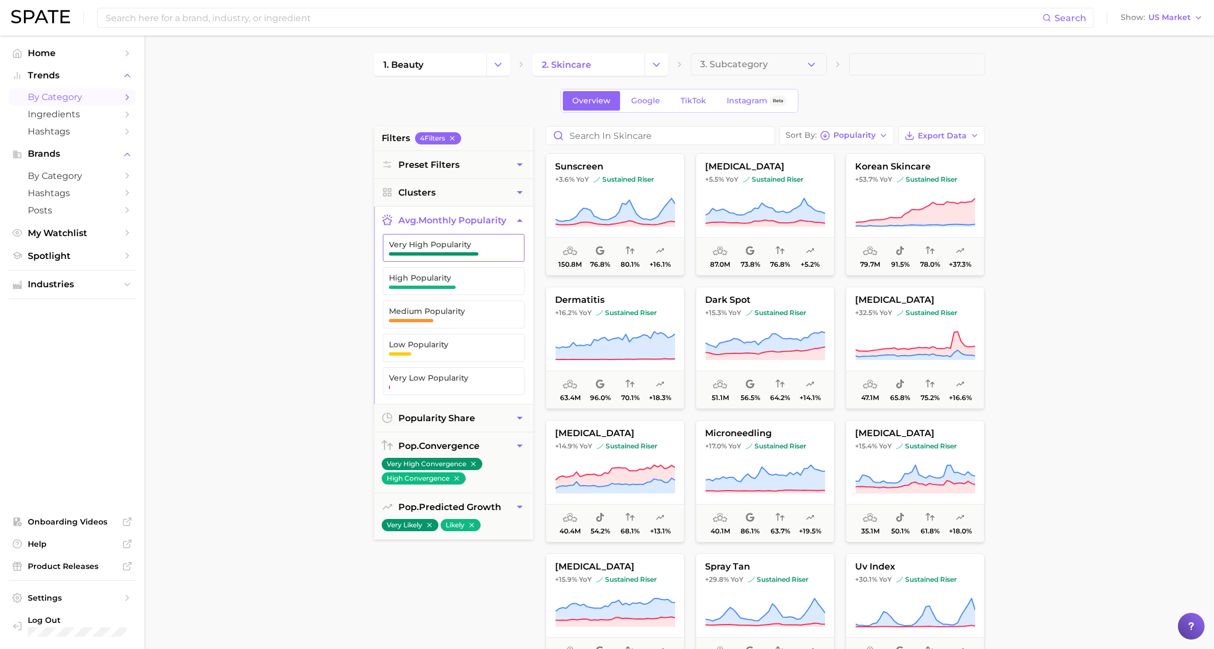
click at [469, 253] on span "button" at bounding box center [433, 253] width 89 height 3
click at [472, 274] on span "High Popularity" at bounding box center [445, 277] width 112 height 9
click at [483, 303] on button "Medium Popularity" at bounding box center [454, 315] width 142 height 28
click at [512, 197] on button "Clusters" at bounding box center [453, 192] width 159 height 27
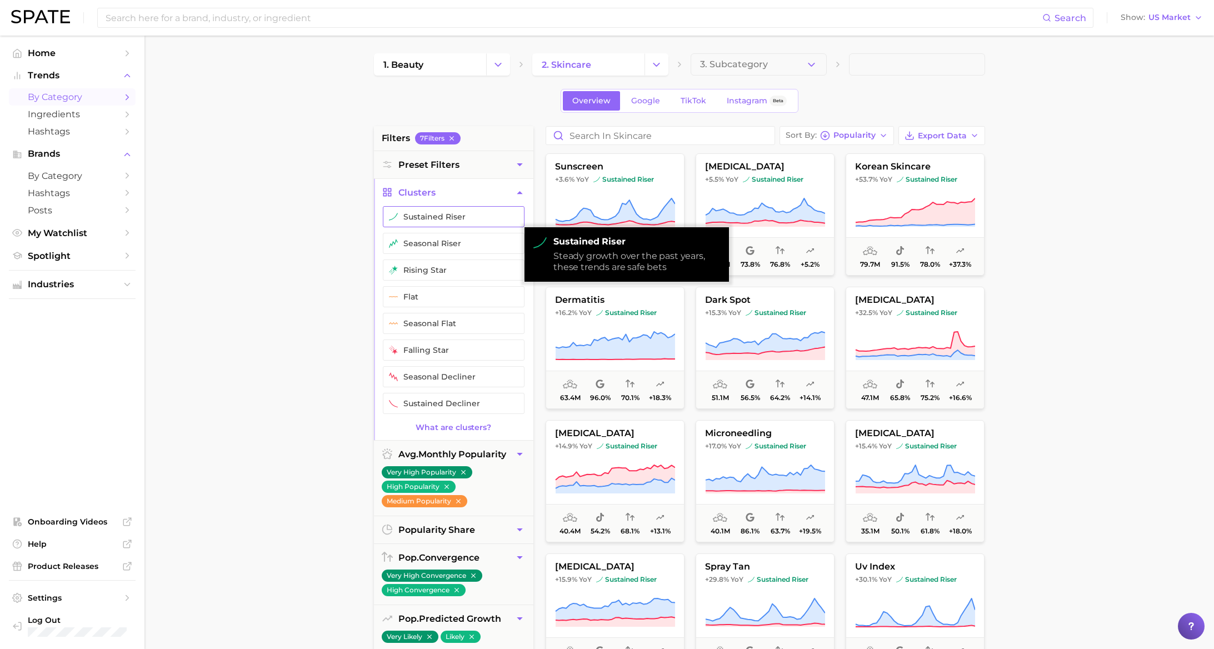
click at [491, 217] on button "sustained riser" at bounding box center [454, 216] width 142 height 21
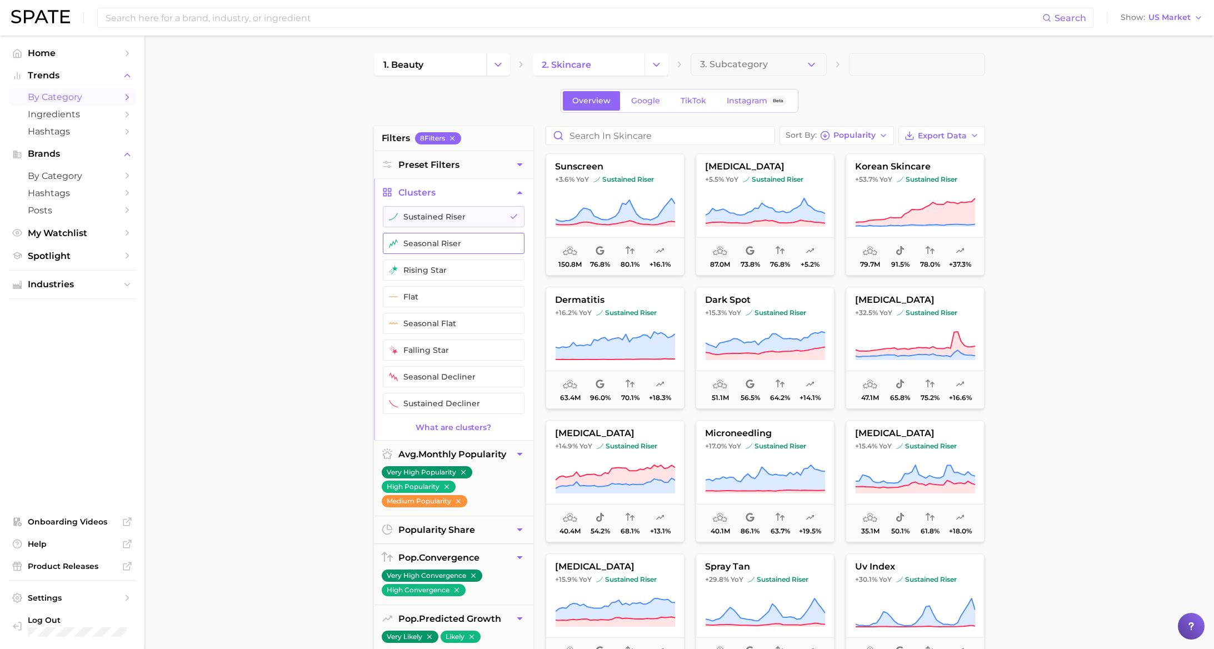
click at [483, 241] on button "seasonal riser" at bounding box center [454, 243] width 142 height 21
click at [475, 274] on button "rising star" at bounding box center [454, 269] width 142 height 21
click at [510, 189] on button "Clusters" at bounding box center [453, 192] width 159 height 27
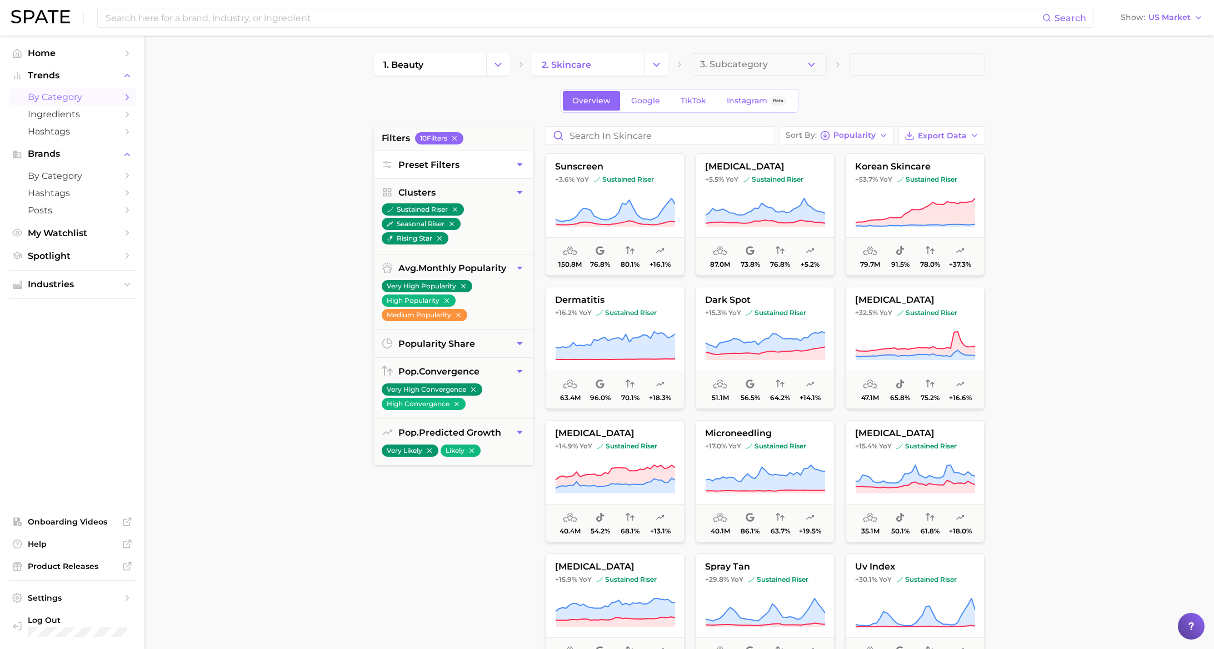
click at [514, 168] on icon "button" at bounding box center [520, 165] width 12 height 12
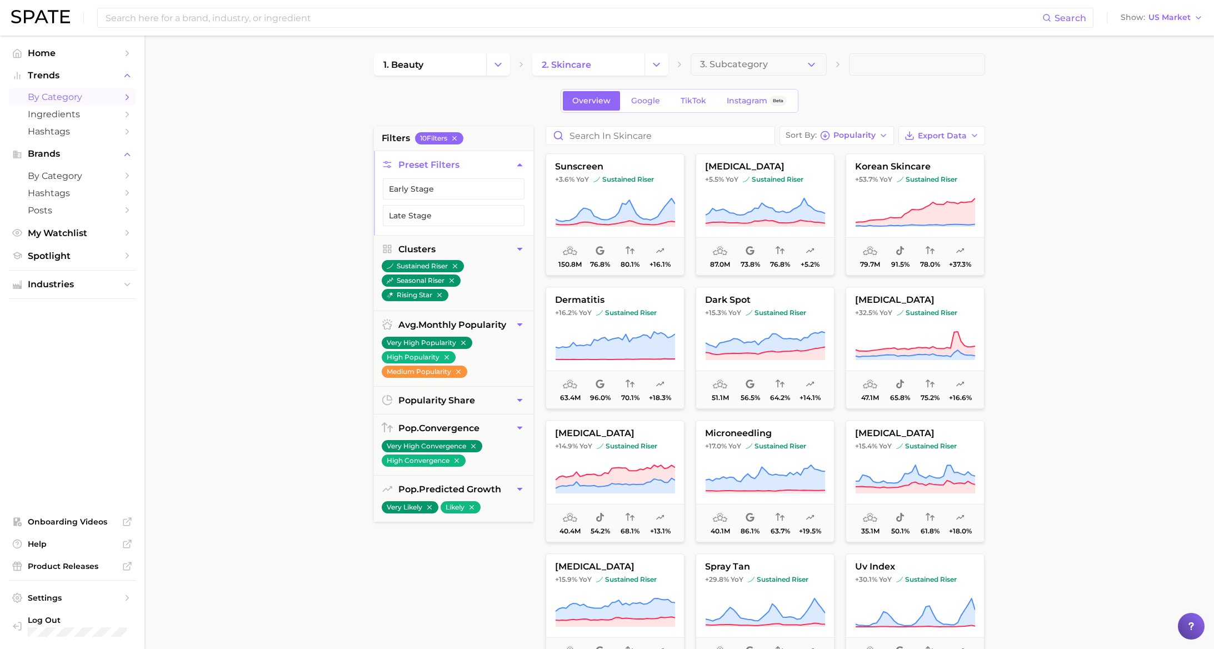
click at [514, 168] on icon "button" at bounding box center [520, 165] width 12 height 12
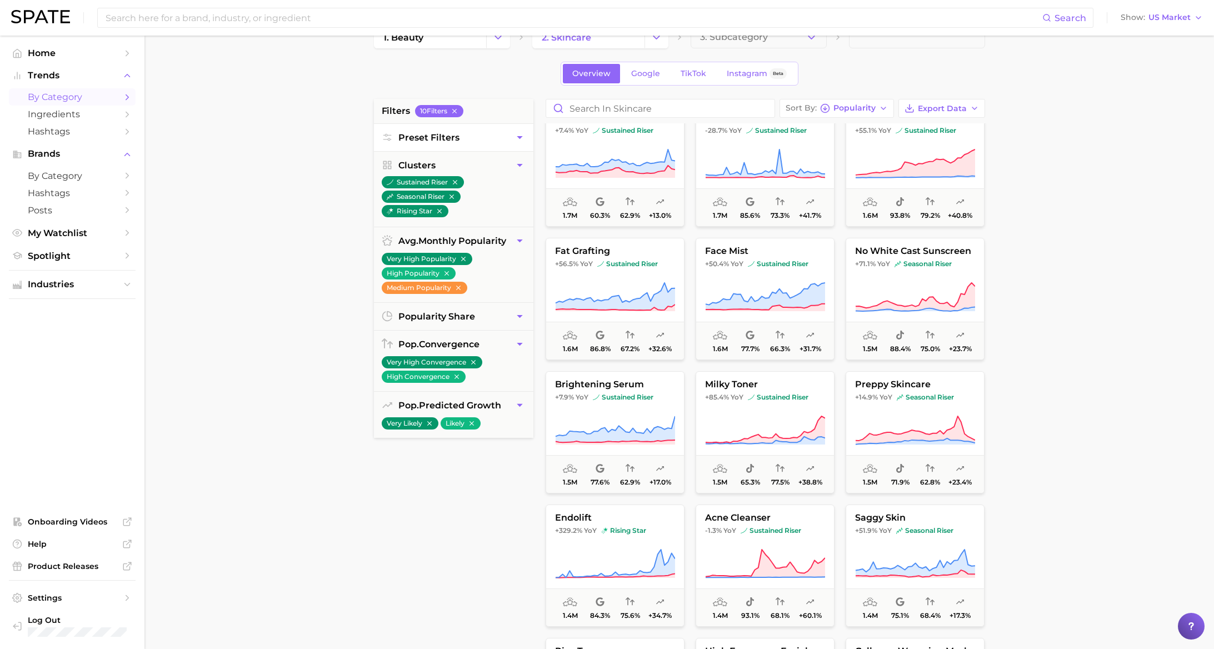
scroll to position [2689, 0]
click at [743, 405] on button "milky toner +85.4% YoY sustained riser 1.5m 65.3% 77.5% +38.8%" at bounding box center [765, 432] width 139 height 122
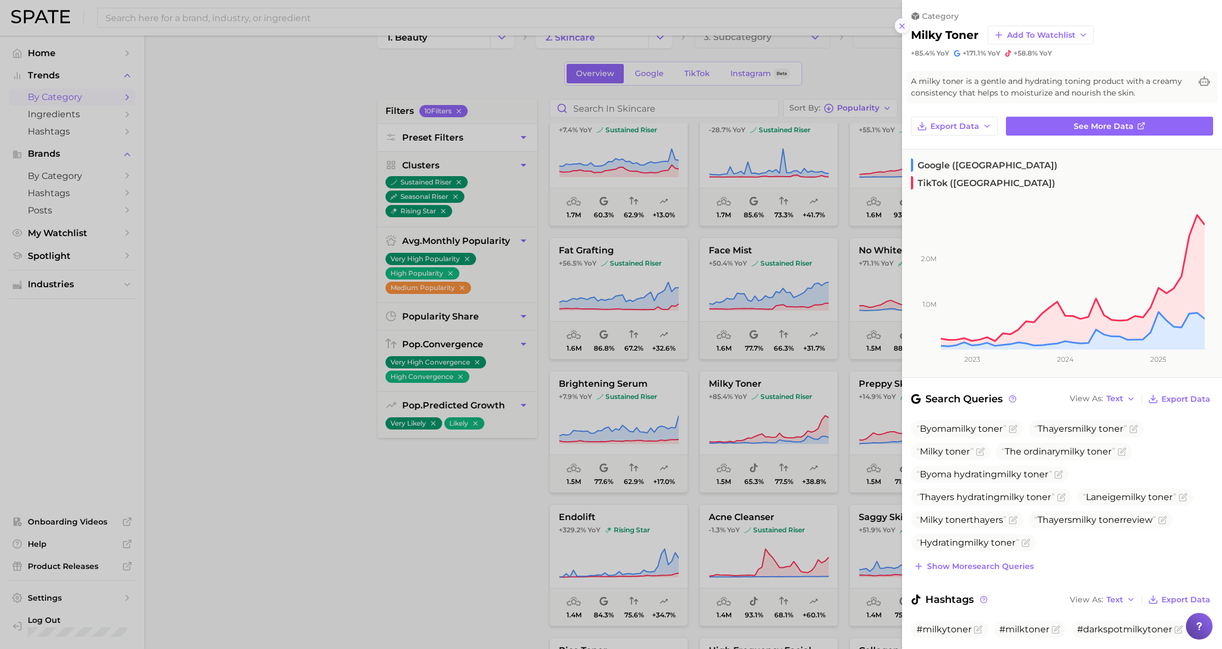
click at [906, 26] on icon at bounding box center [902, 26] width 9 height 9
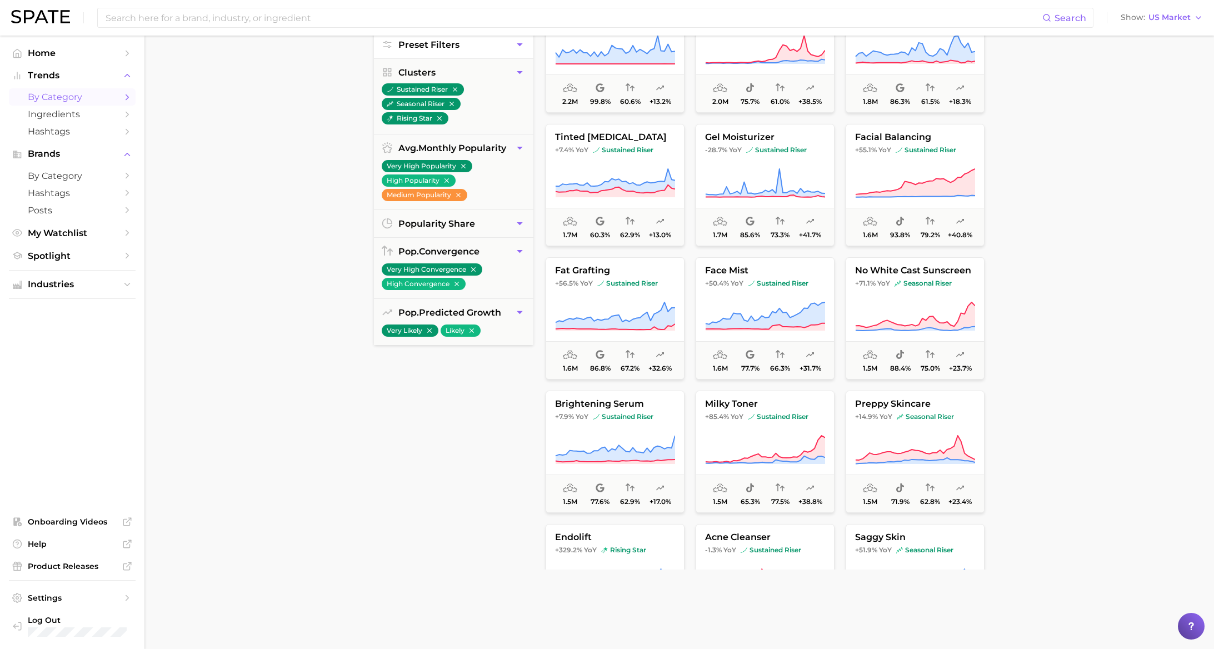
scroll to position [0, 0]
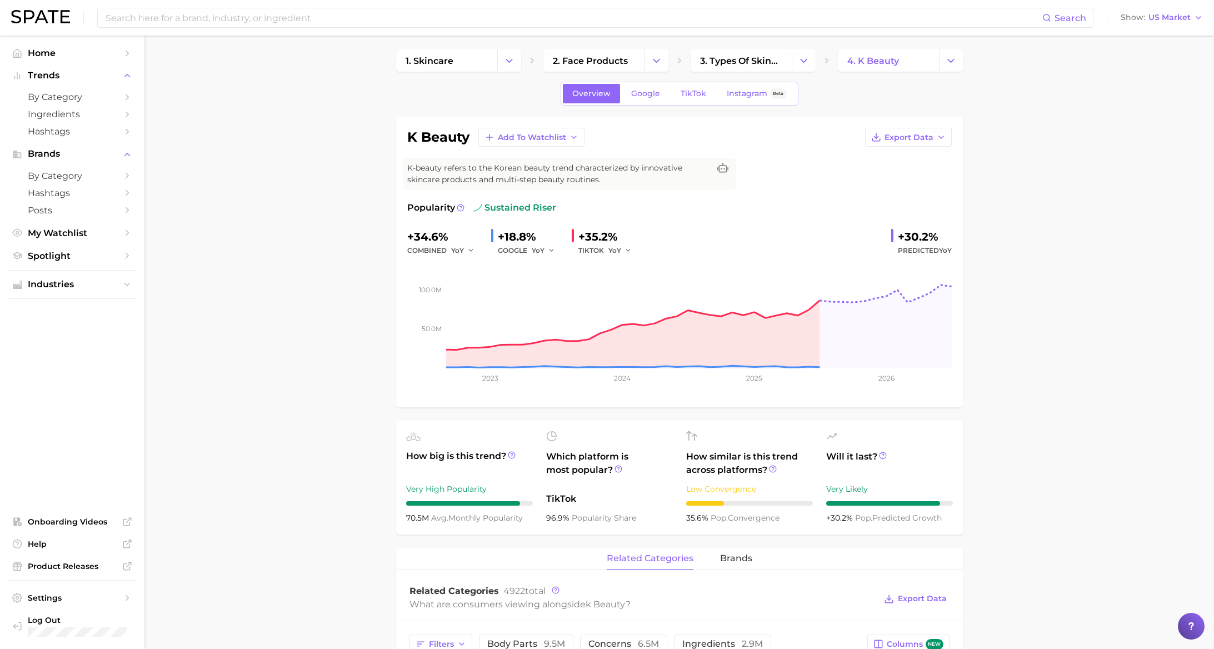
scroll to position [4, 0]
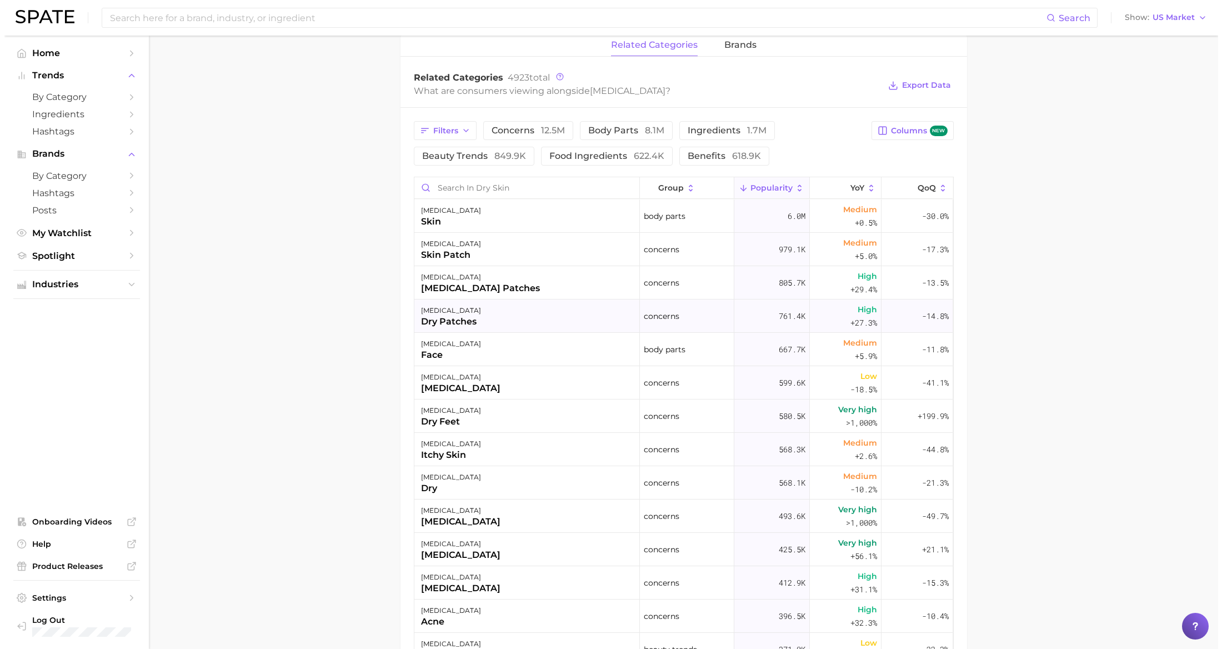
scroll to position [519, 0]
click at [735, 47] on span "brands" at bounding box center [736, 43] width 32 height 10
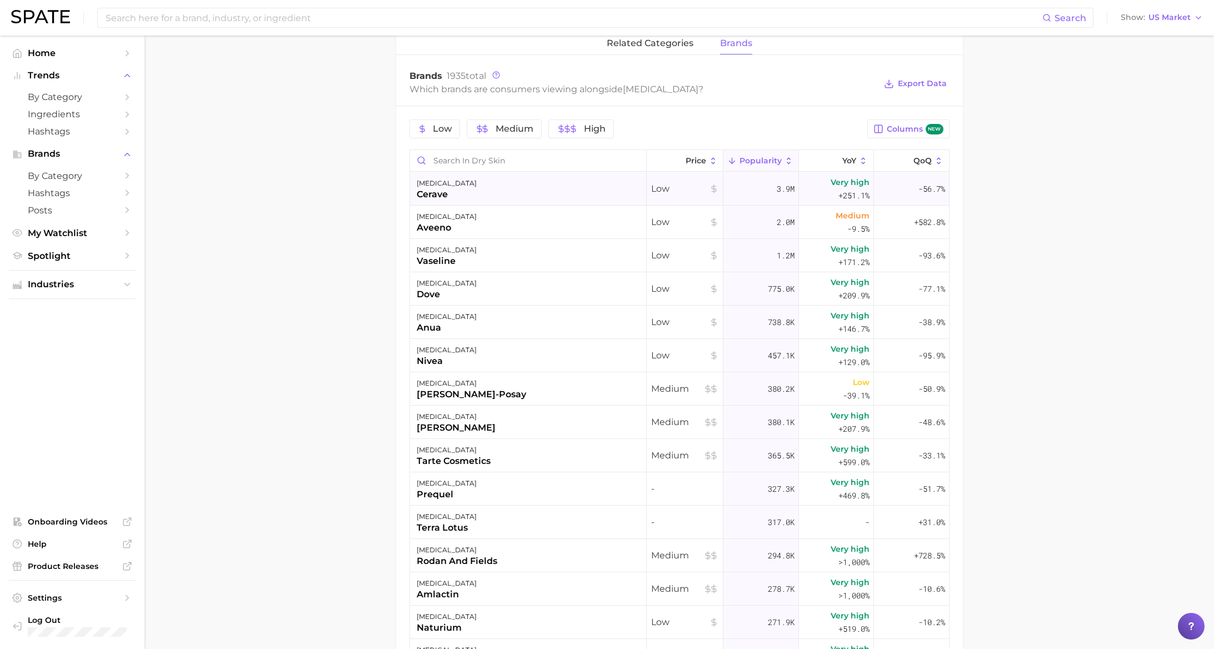
click at [447, 193] on div "[MEDICAL_DATA] cerave" at bounding box center [528, 188] width 237 height 33
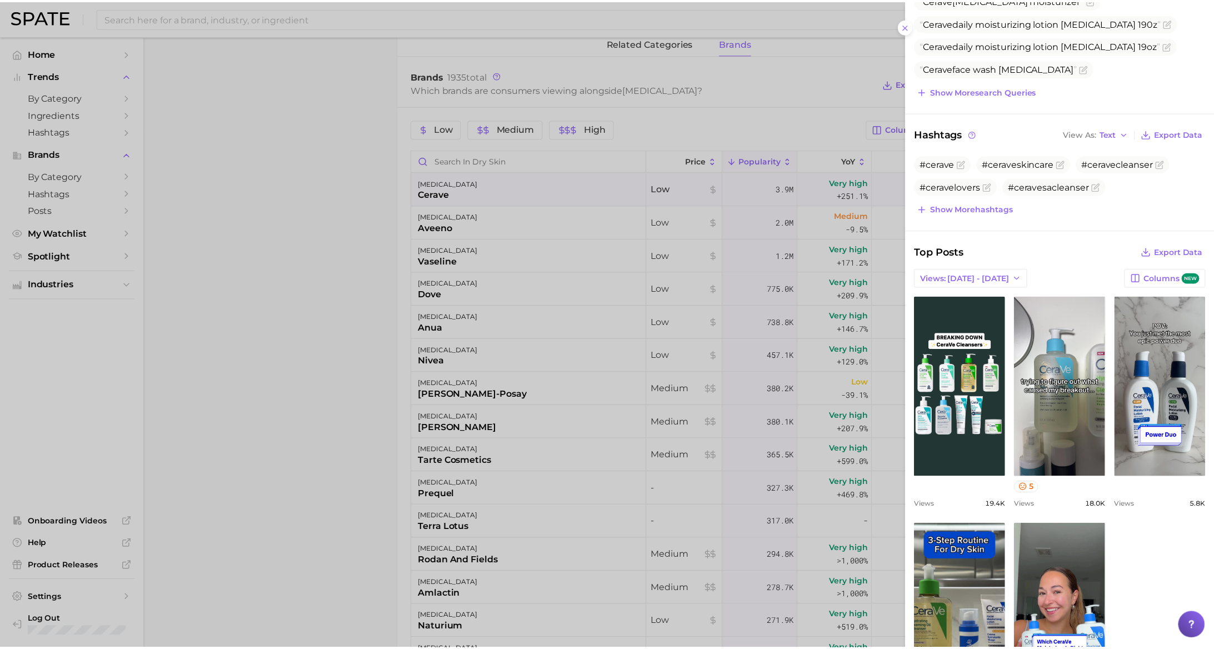
scroll to position [269, 0]
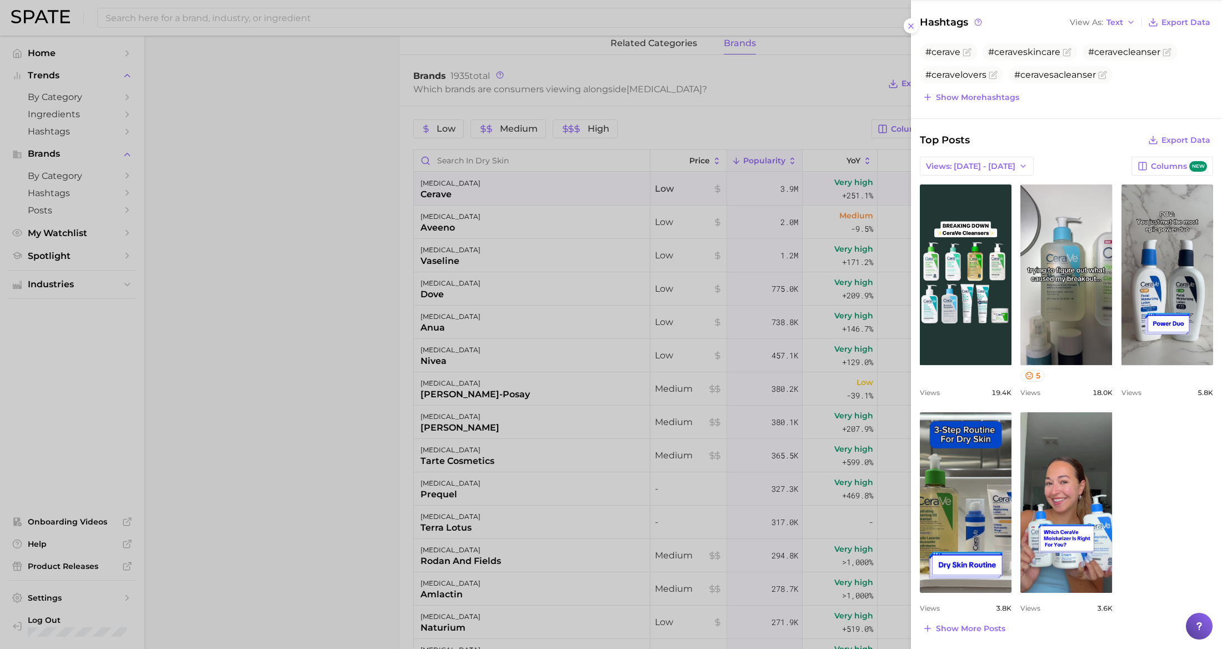
drag, startPoint x: 912, startPoint y: 24, endPoint x: 919, endPoint y: 21, distance: 7.5
click at [912, 24] on icon at bounding box center [911, 26] width 9 height 9
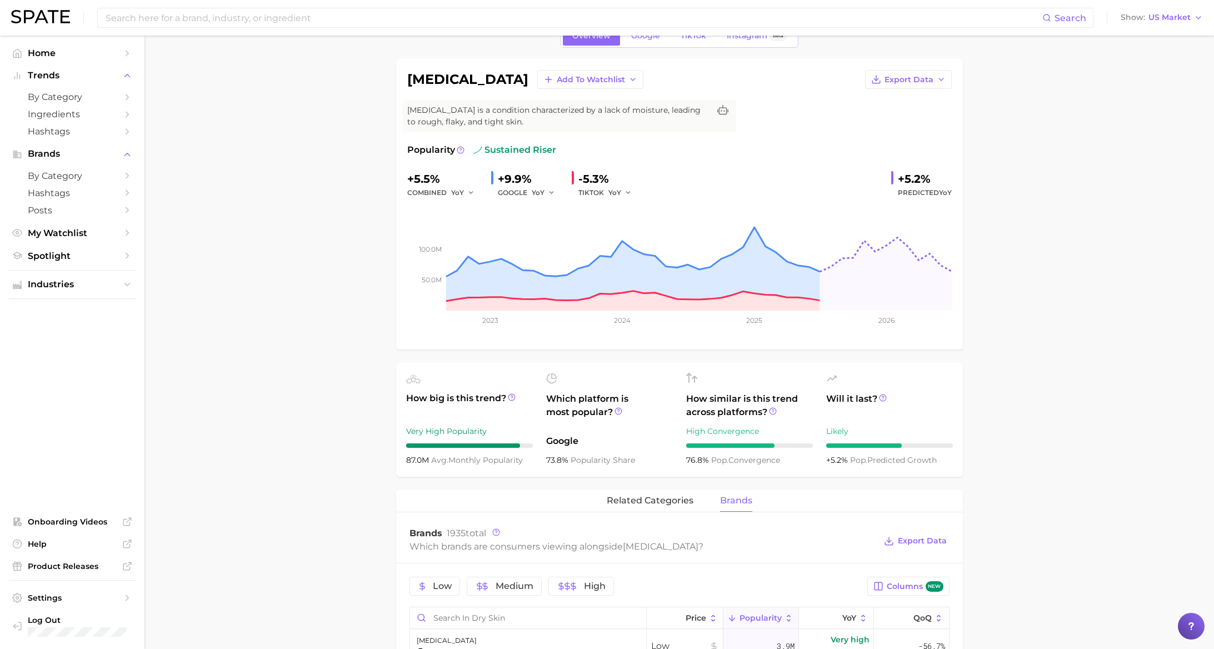
scroll to position [0, 0]
